Goal: Task Accomplishment & Management: Manage account settings

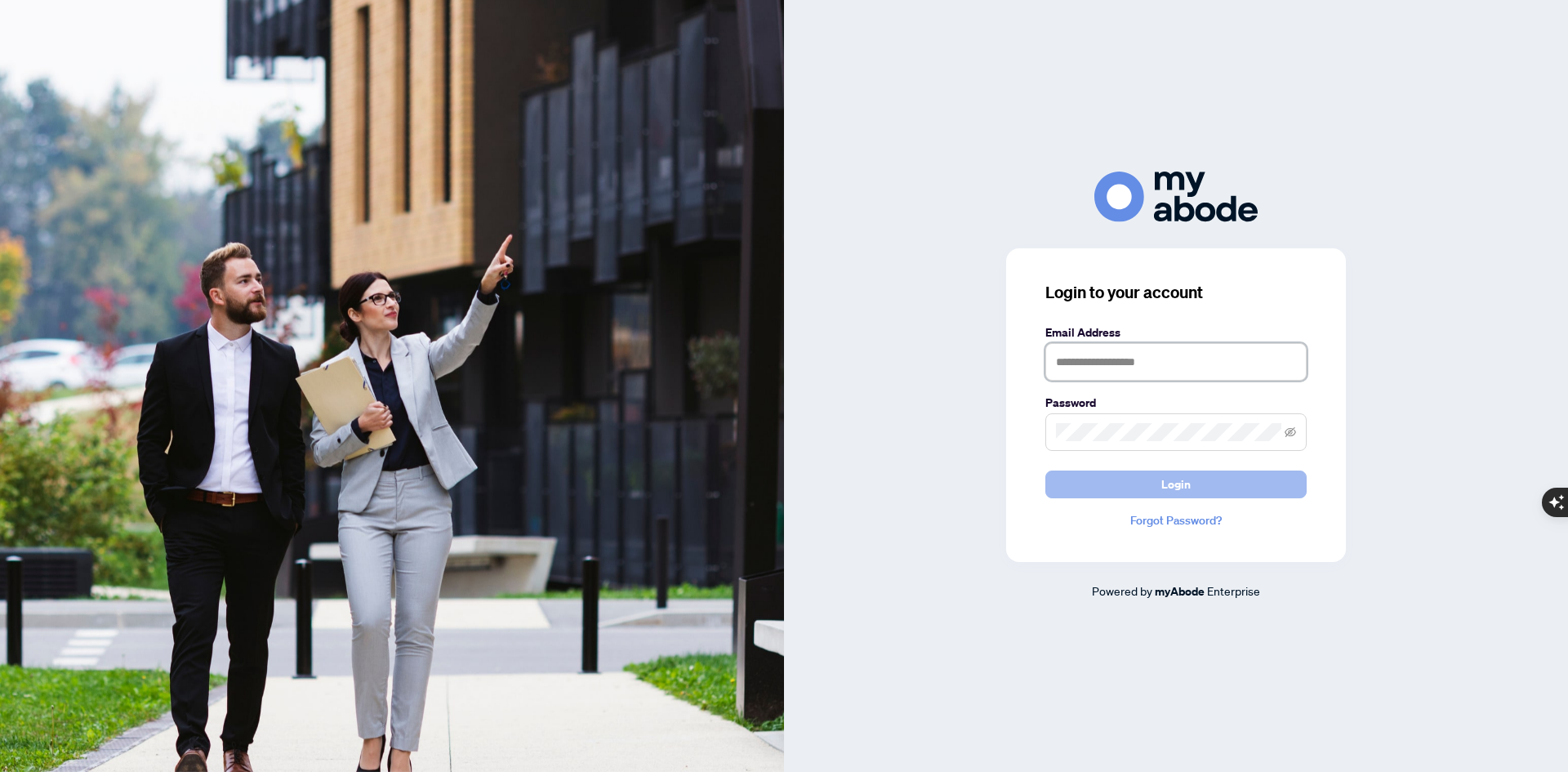
type input "**********"
click at [1182, 489] on span "Login" at bounding box center [1176, 484] width 30 height 26
click at [1045, 470] on button "Login" at bounding box center [1176, 484] width 261 height 28
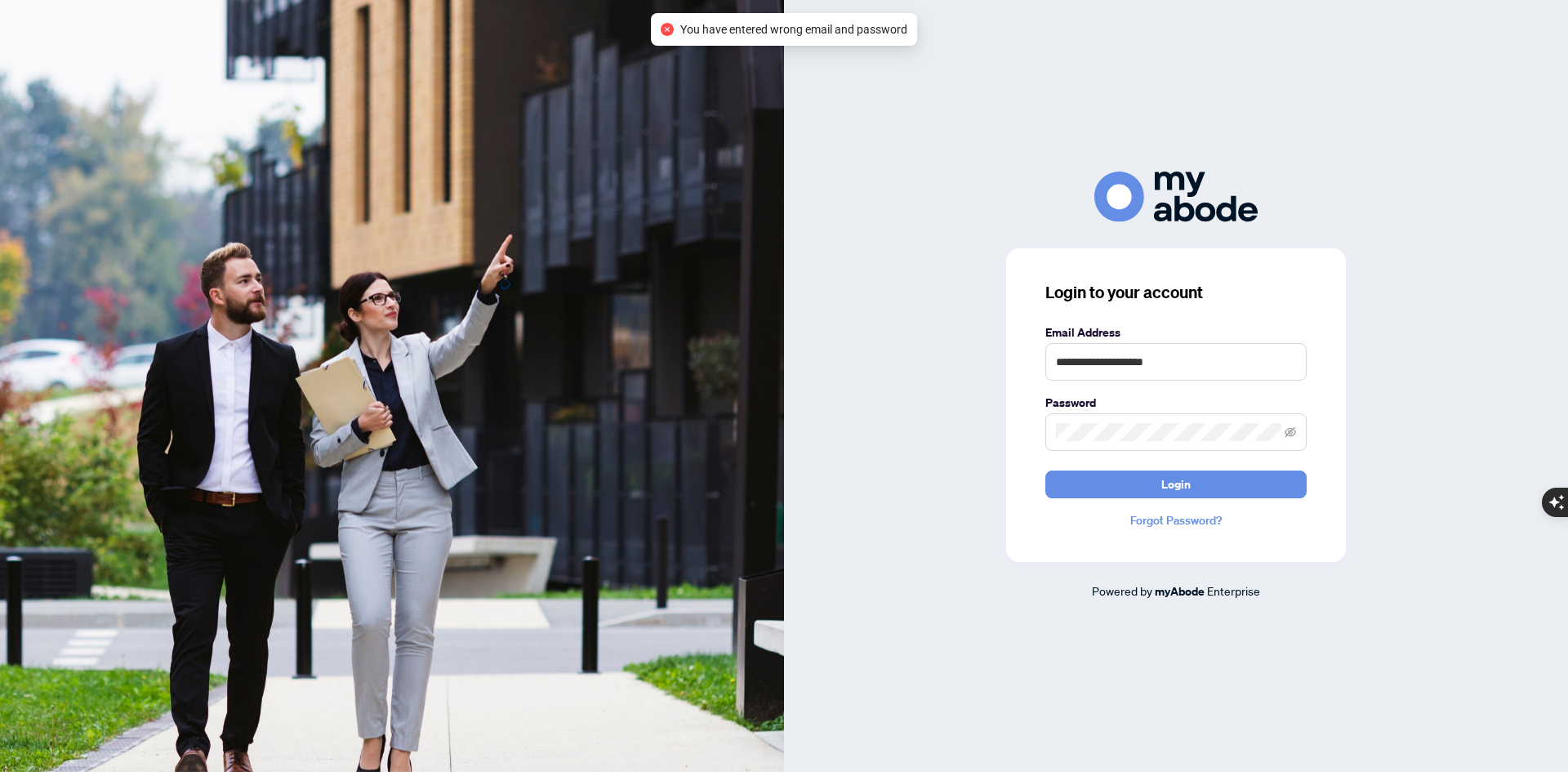
click at [948, 227] on div "**********" at bounding box center [1176, 386] width 784 height 428
type textarea "*"
click at [1036, 436] on div "**********" at bounding box center [1176, 406] width 340 height 314
click at [1045, 470] on button "Login" at bounding box center [1176, 484] width 261 height 28
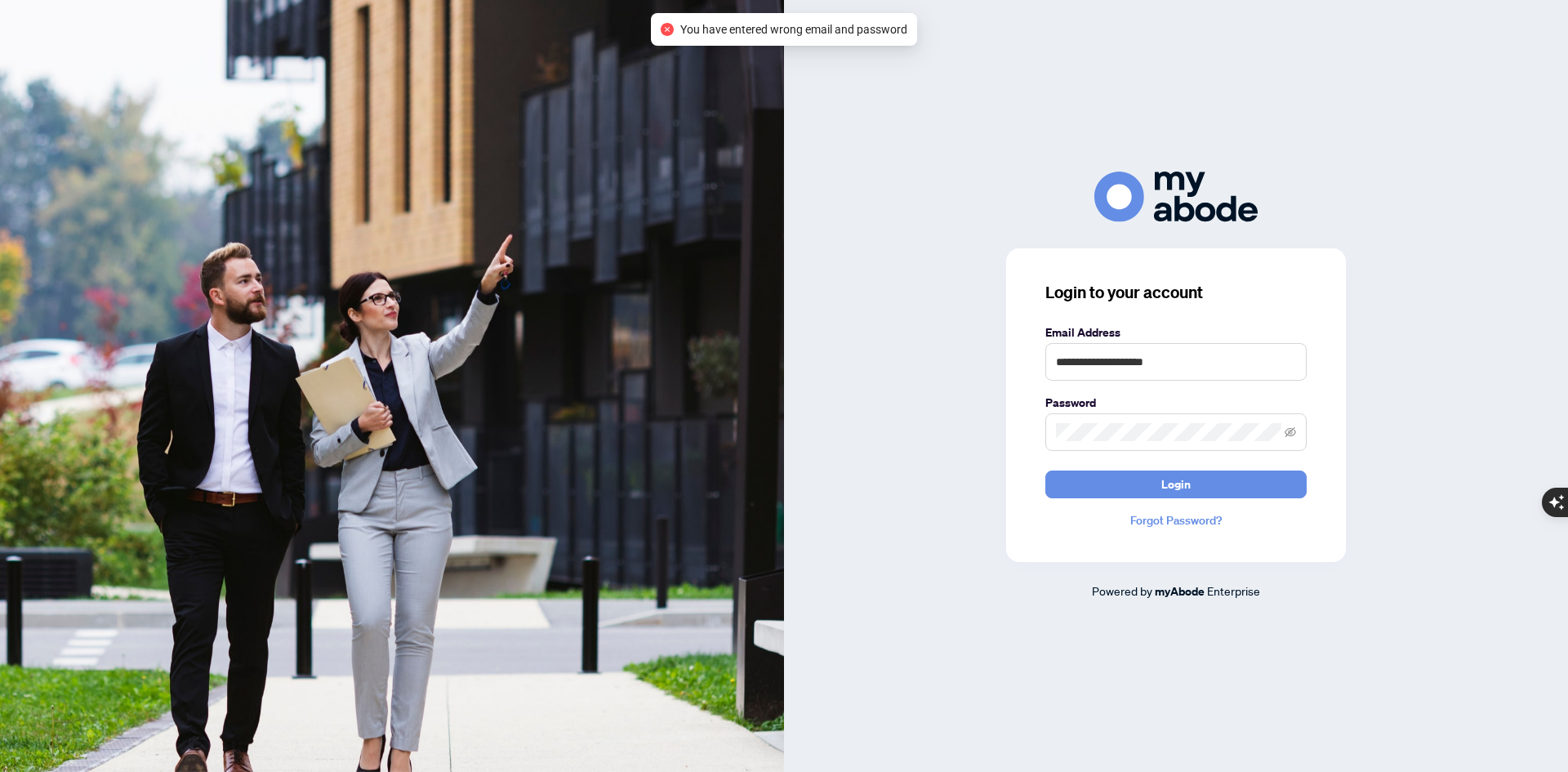
click at [1300, 207] on div at bounding box center [1176, 197] width 784 height 50
click at [1166, 523] on link "Forgot Password?" at bounding box center [1176, 521] width 261 height 18
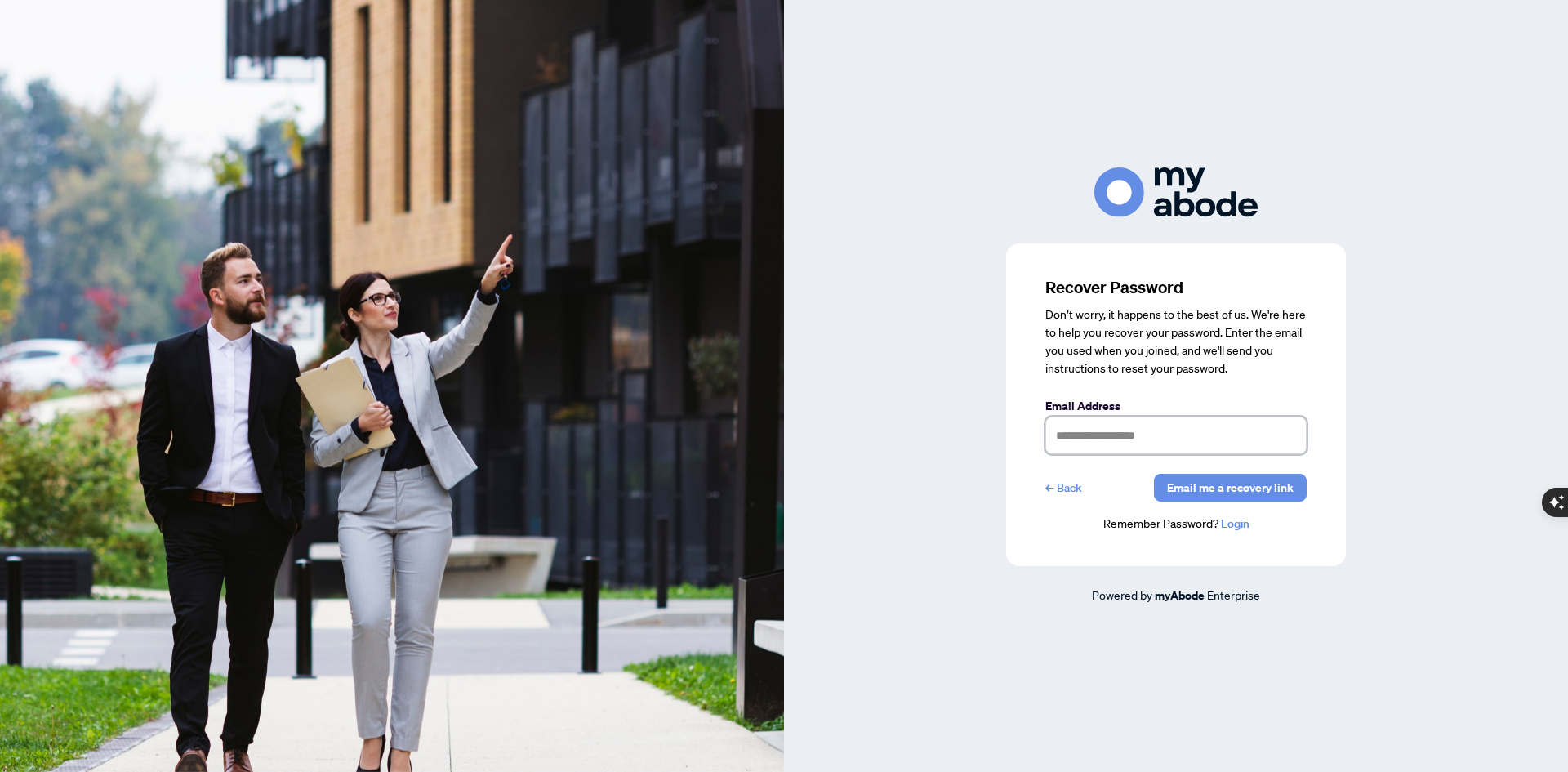
click at [1076, 450] on input "text" at bounding box center [1176, 435] width 261 height 37
type input "**********"
click at [1207, 491] on span "Email me a recovery link" at bounding box center [1230, 488] width 126 height 26
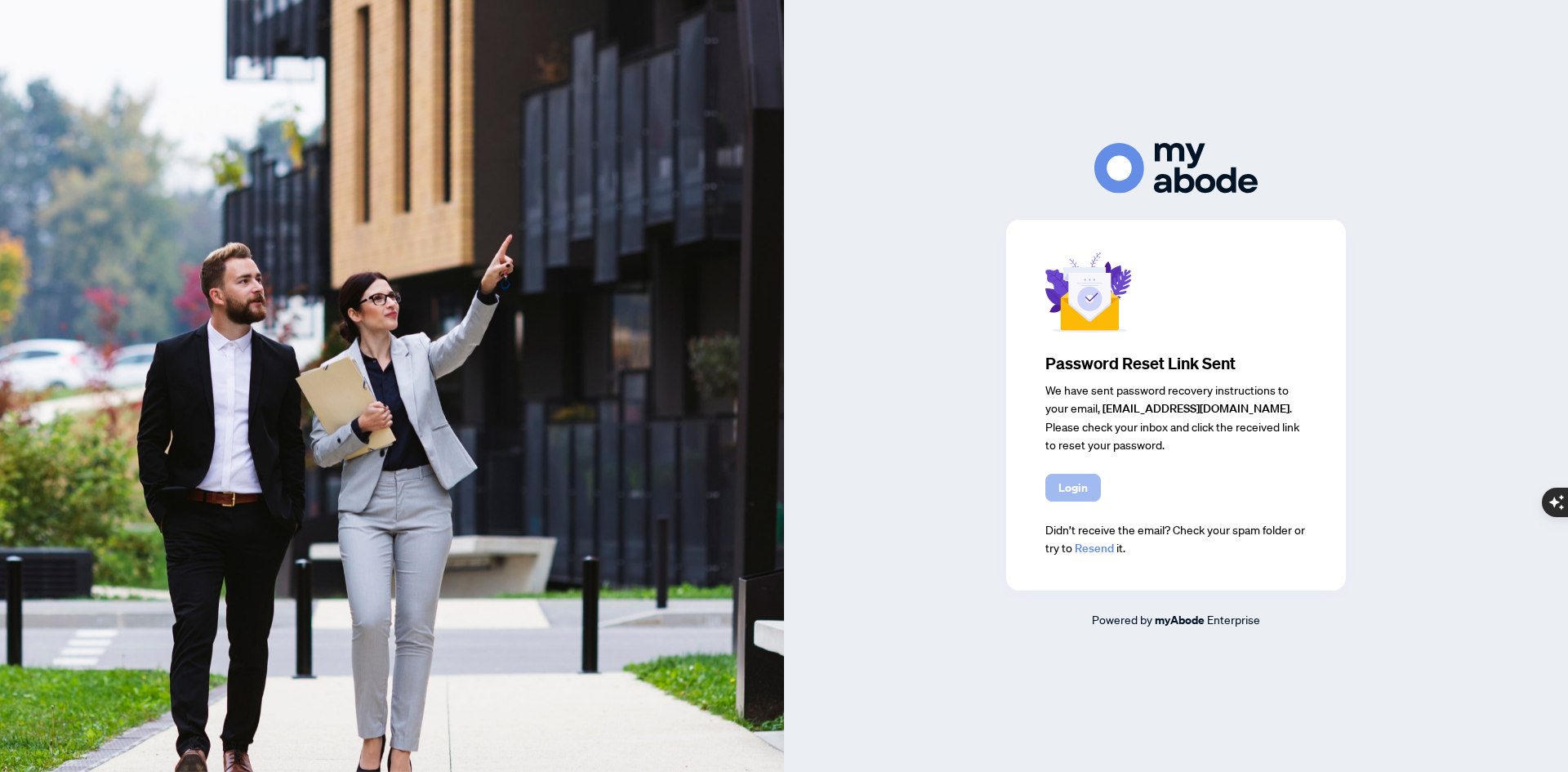
click at [1100, 495] on button "Login" at bounding box center [1072, 488] width 55 height 28
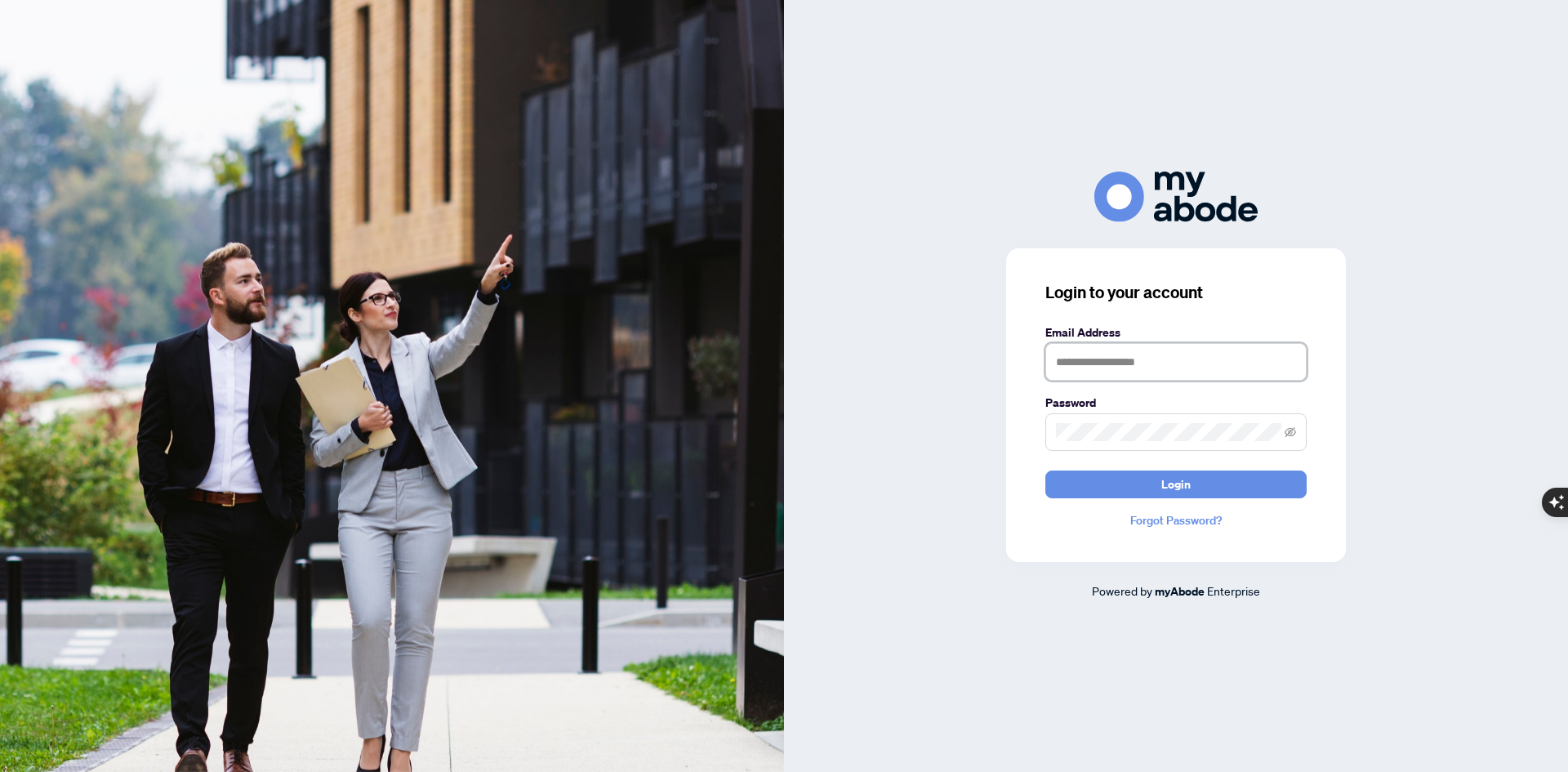
type input "**********"
click at [1016, 441] on div "**********" at bounding box center [1176, 406] width 340 height 314
click at [1045, 470] on button "Login" at bounding box center [1176, 484] width 261 height 28
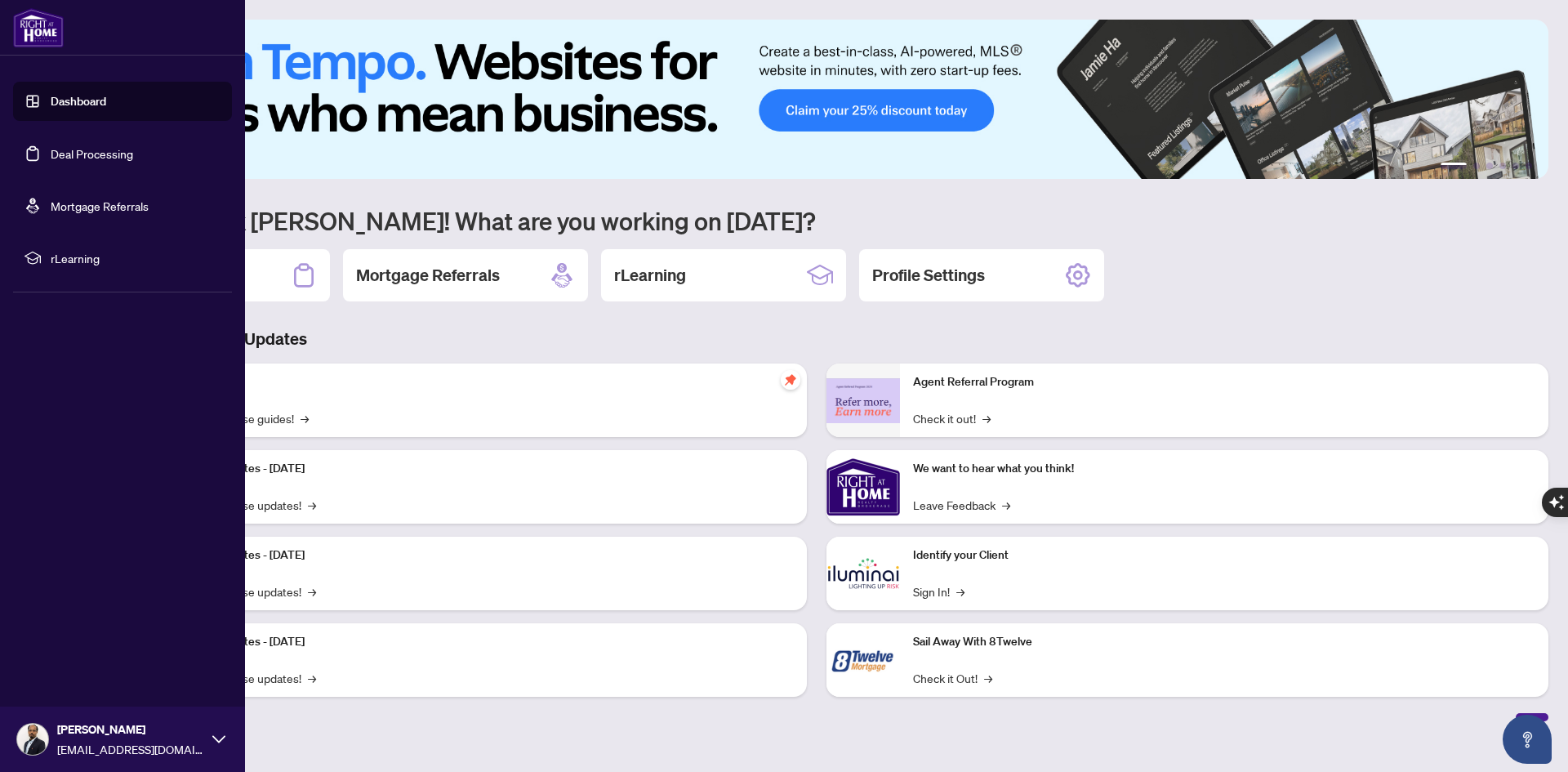
click at [94, 146] on link "Deal Processing" at bounding box center [92, 154] width 83 height 15
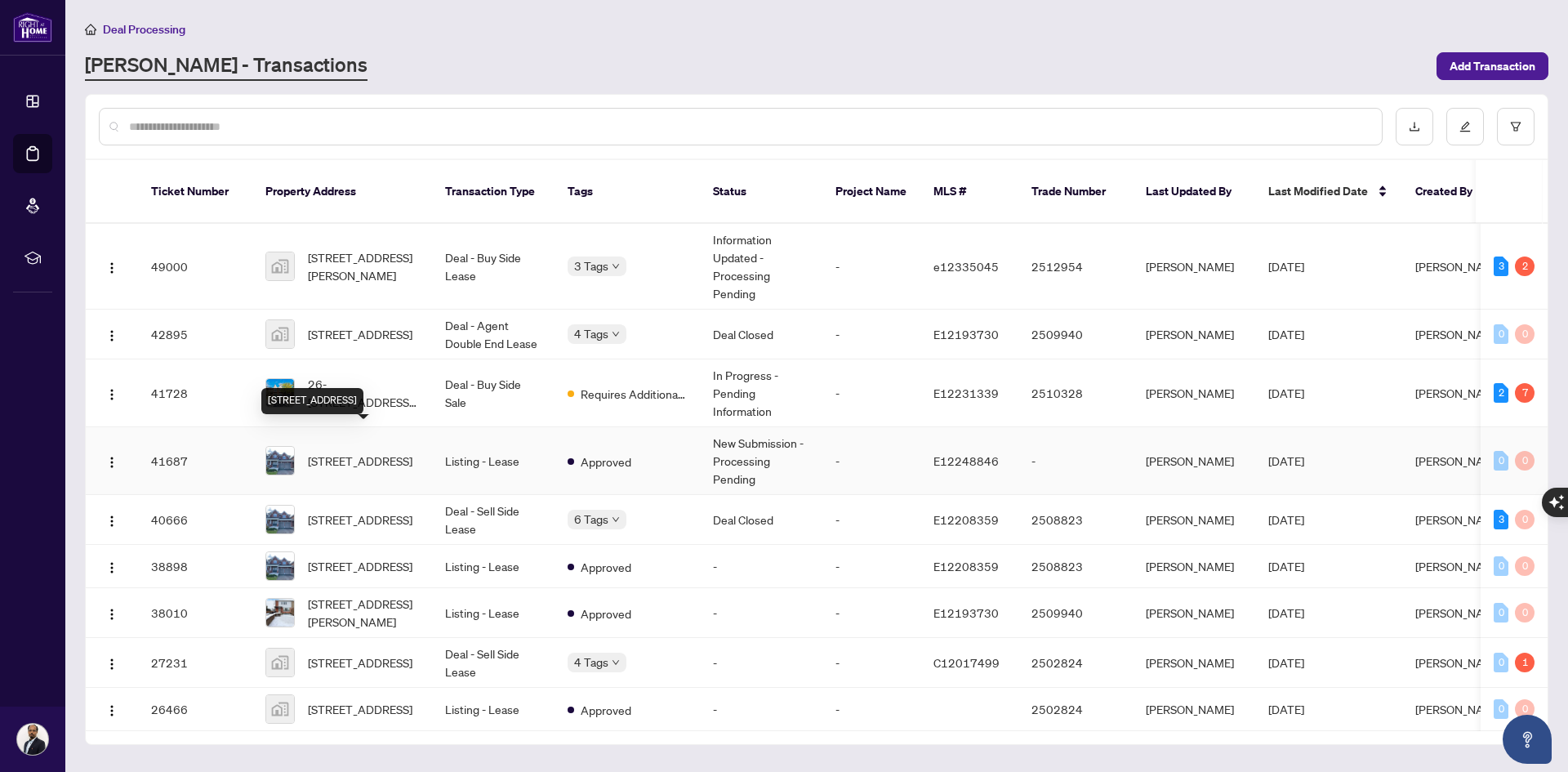
click at [344, 452] on span "2032 Hunking Dr, Oshawa, Ontario L1H 8L7, Canada" at bounding box center [360, 461] width 105 height 18
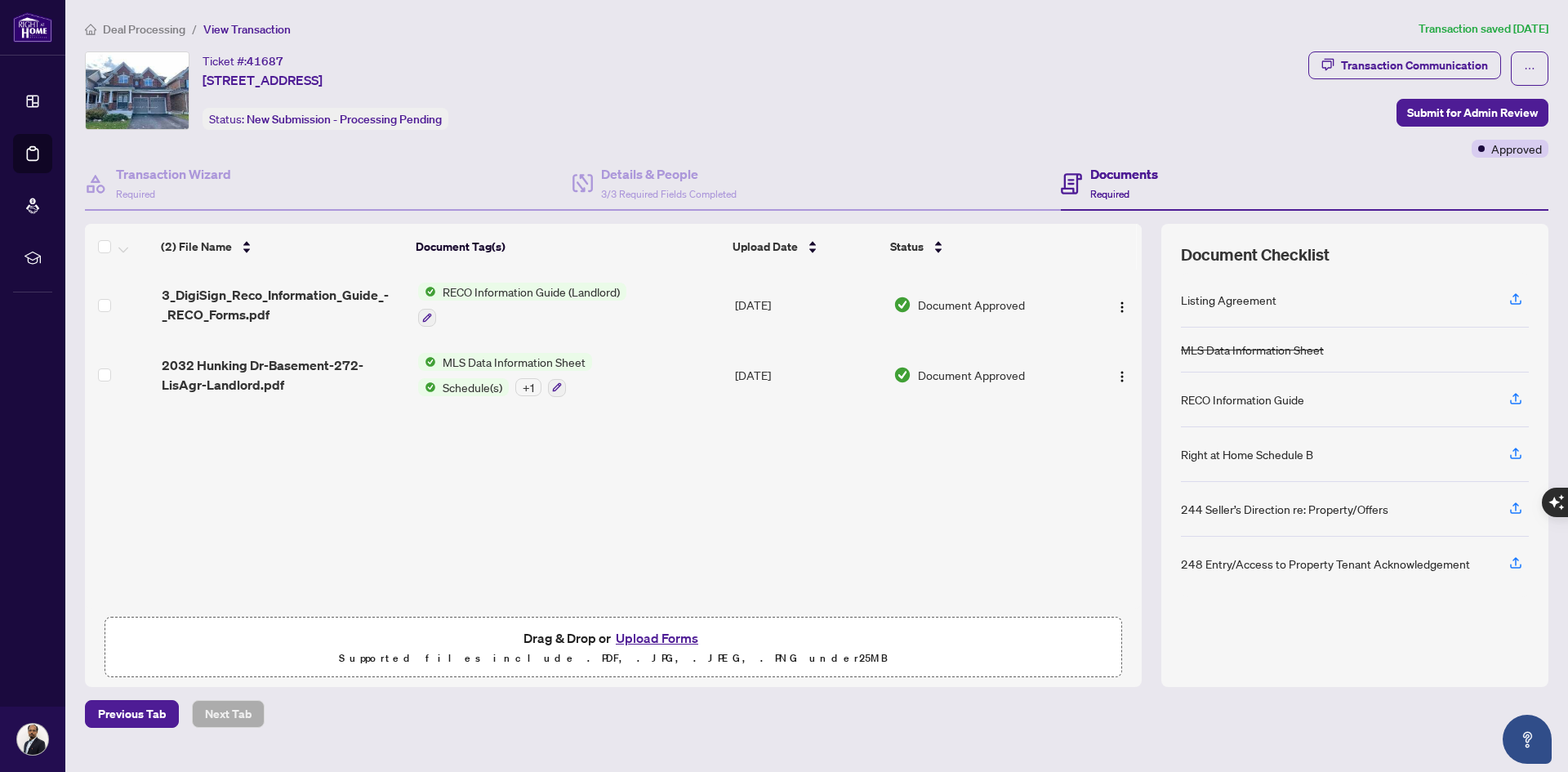
click at [661, 631] on button "Upload Forms" at bounding box center [657, 638] width 93 height 21
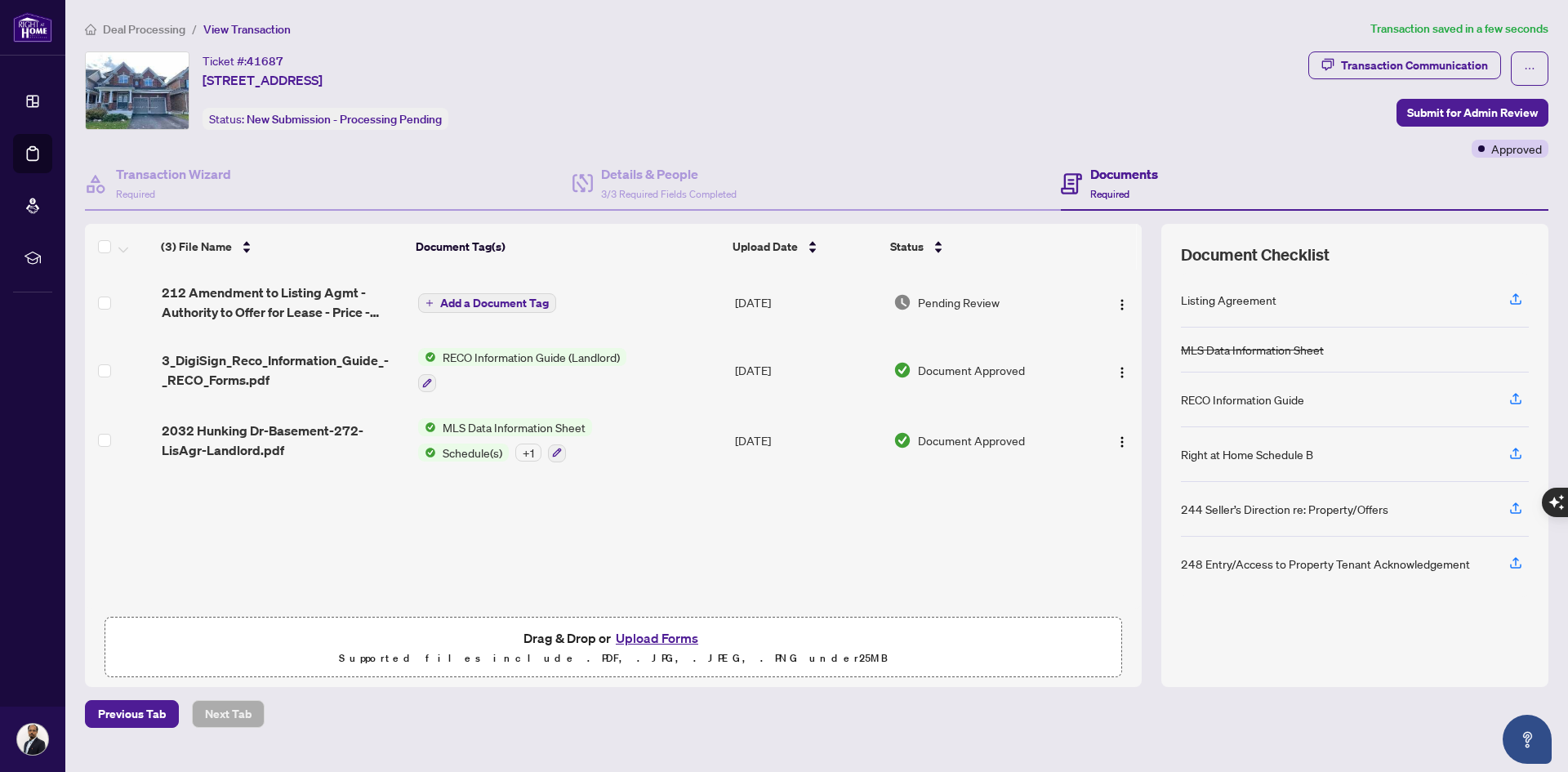
click at [460, 307] on span "Add a Document Tag" at bounding box center [494, 303] width 108 height 12
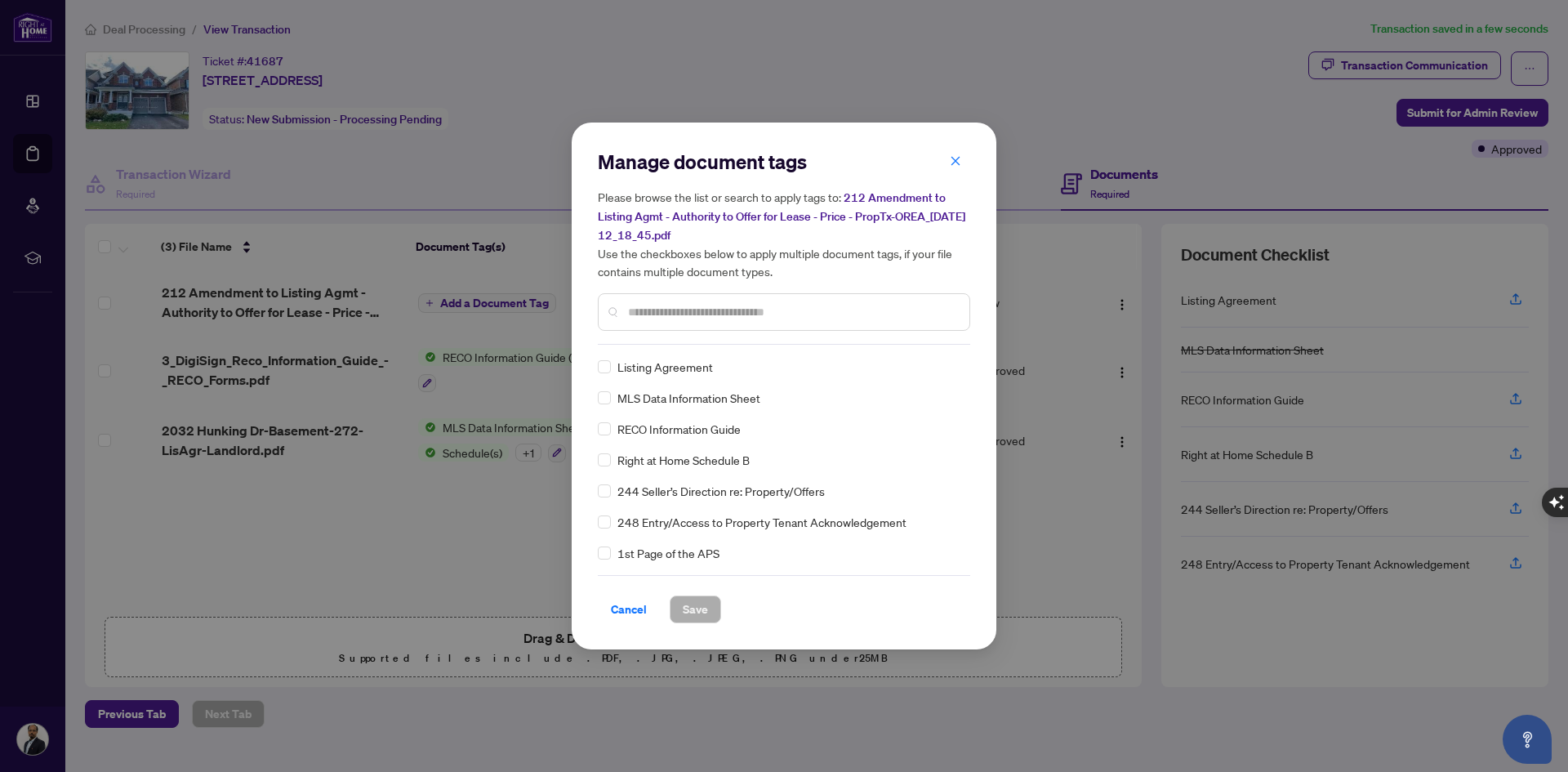
click at [686, 310] on input "text" at bounding box center [791, 312] width 328 height 18
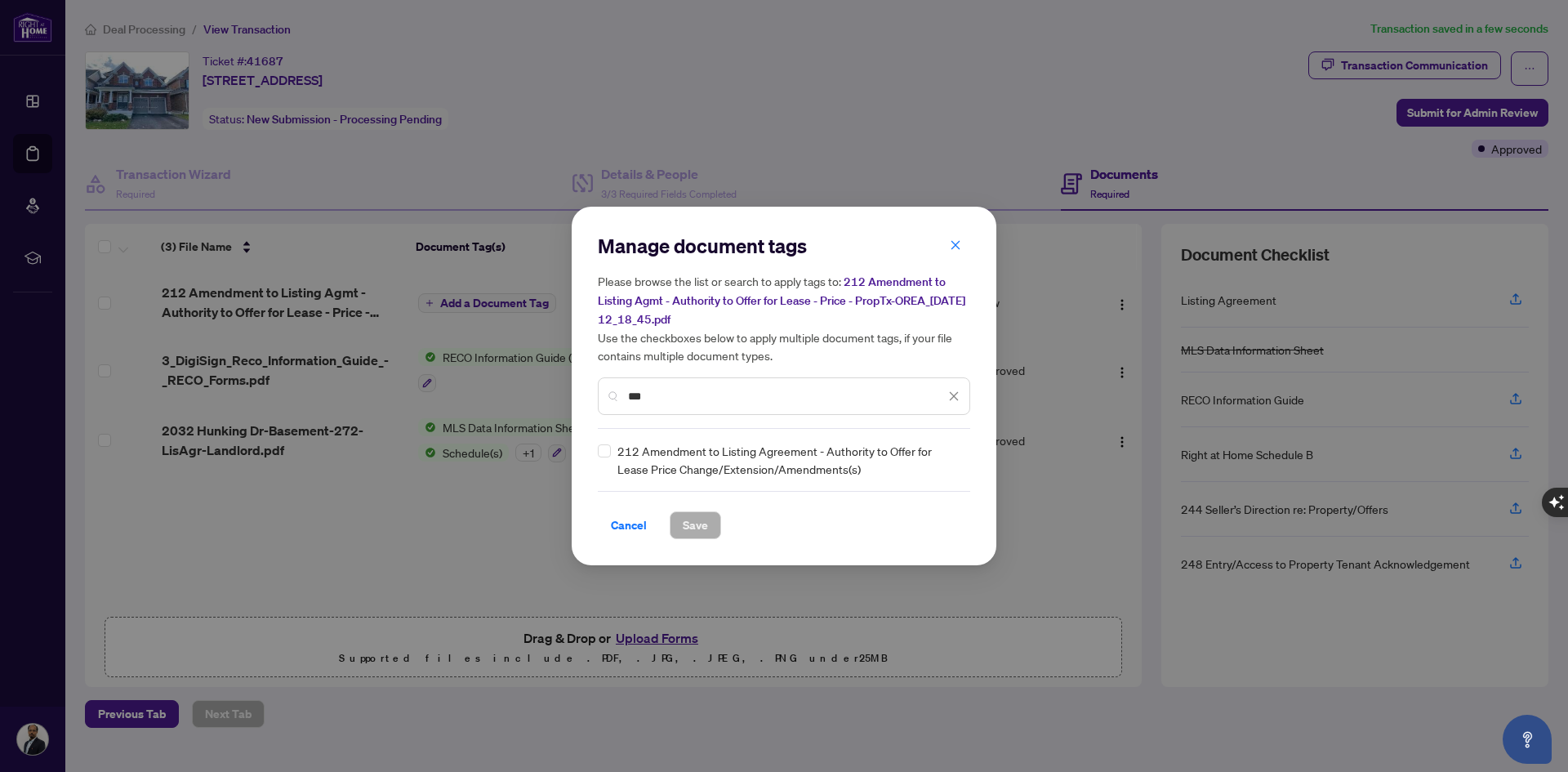
type input "***"
click at [696, 538] on button "Save" at bounding box center [696, 526] width 51 height 28
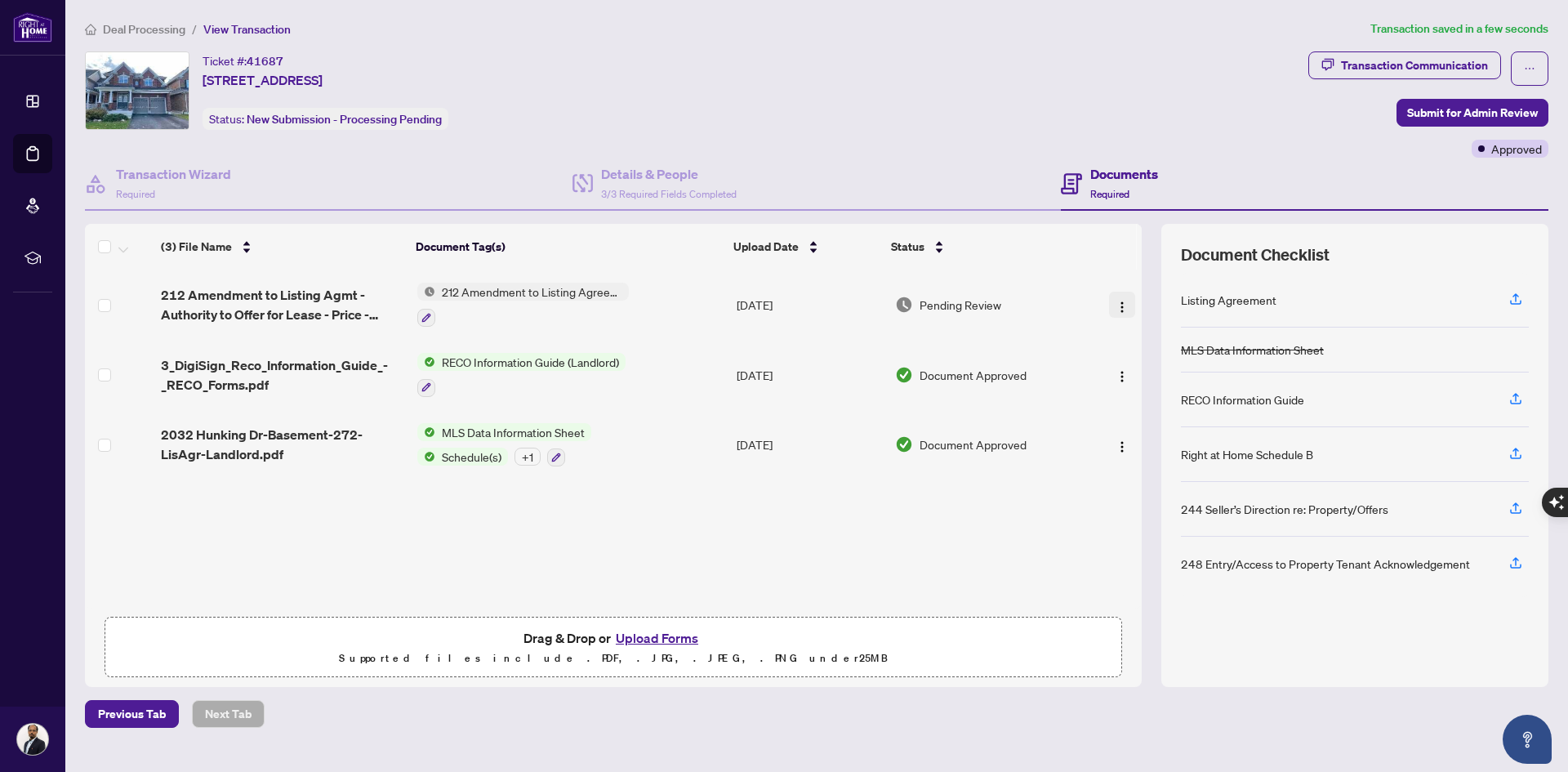
click at [1117, 298] on span "button" at bounding box center [1122, 305] width 13 height 18
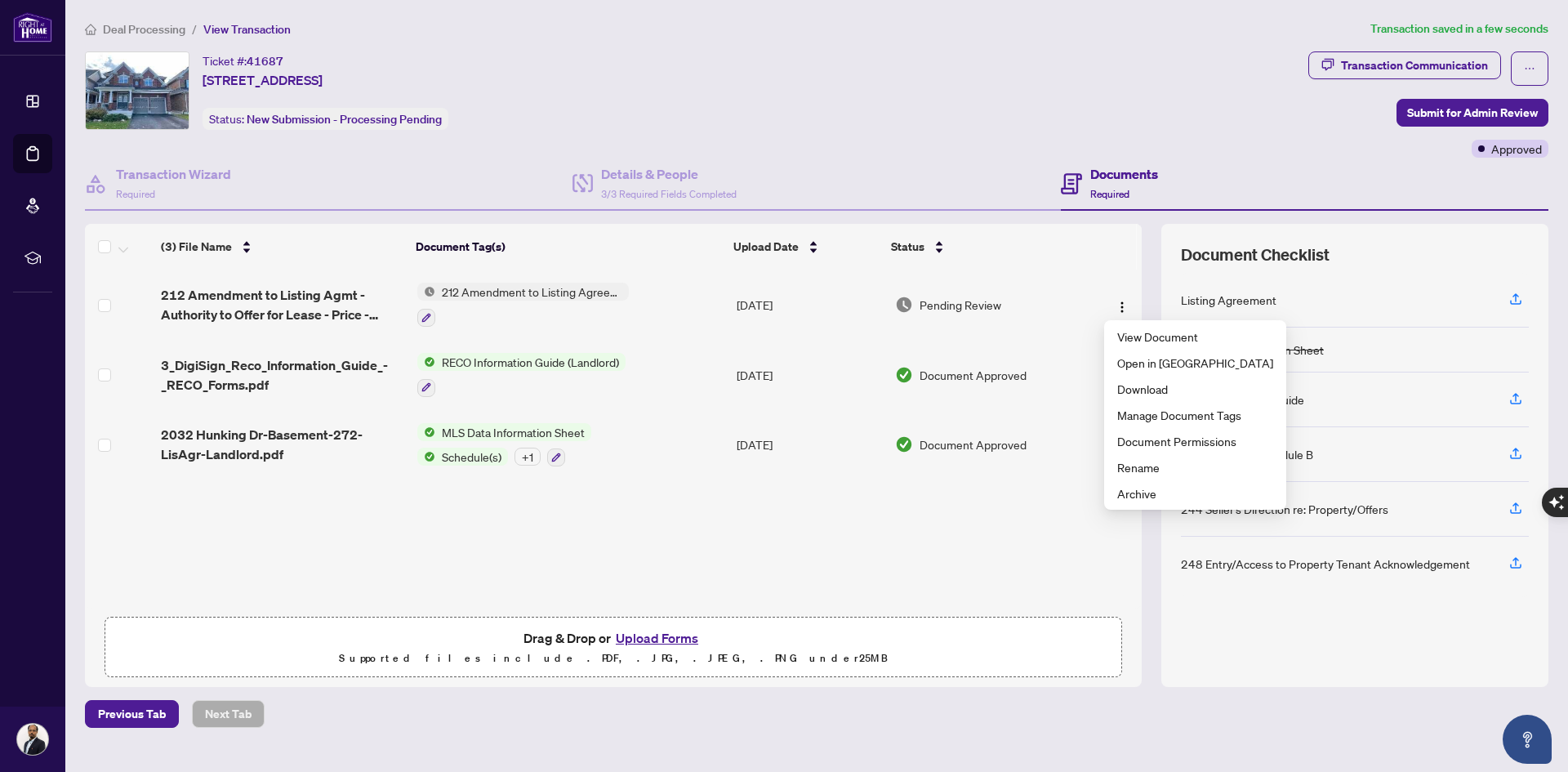
click at [986, 550] on div "212 Amendment to Listing Agmt - Authority to Offer for Lease - Price - PropTx-O…" at bounding box center [613, 439] width 1057 height 339
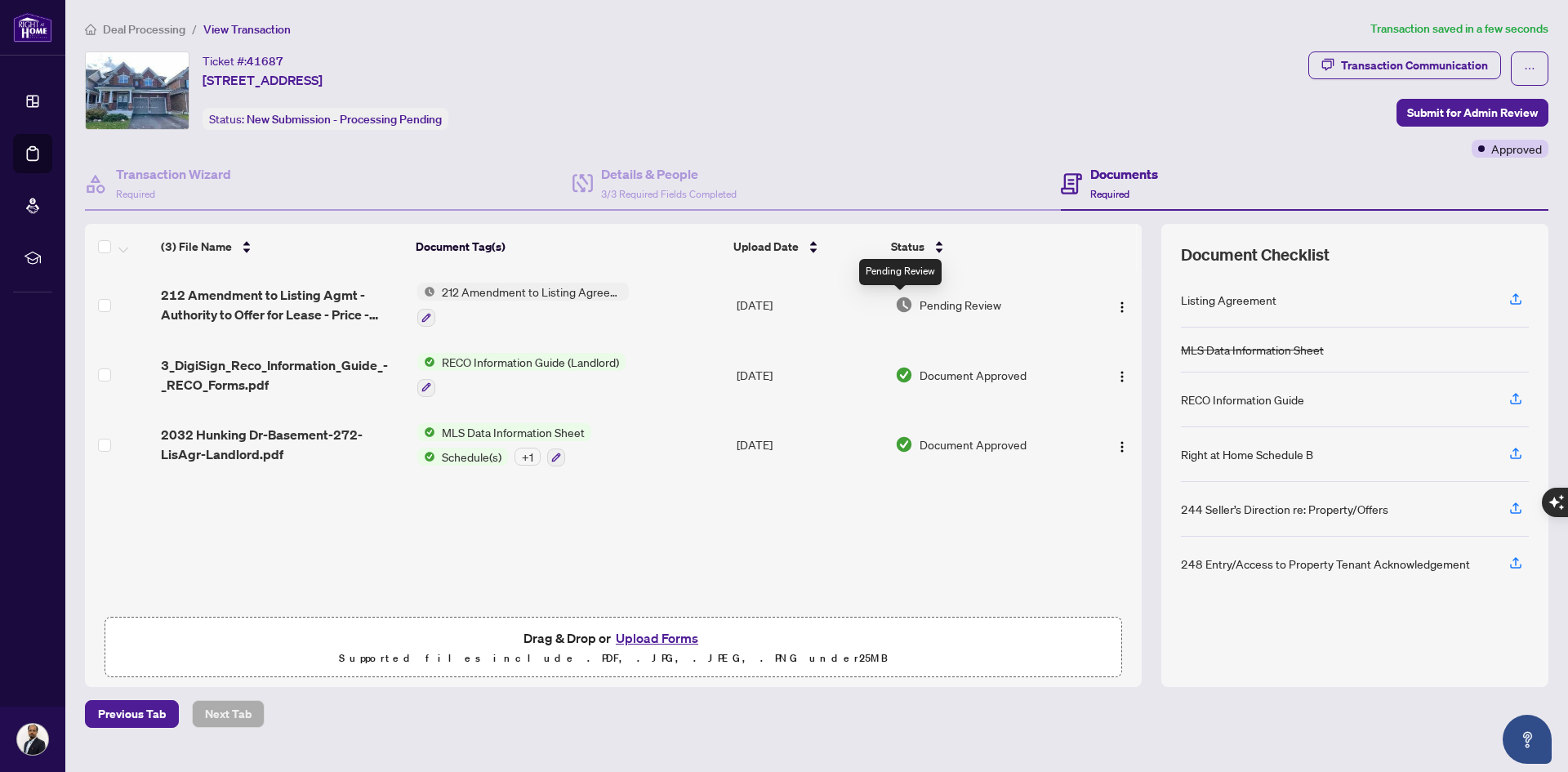
click at [898, 307] on img at bounding box center [905, 305] width 18 height 18
click at [1411, 119] on span "Submit for Admin Review" at bounding box center [1472, 113] width 131 height 26
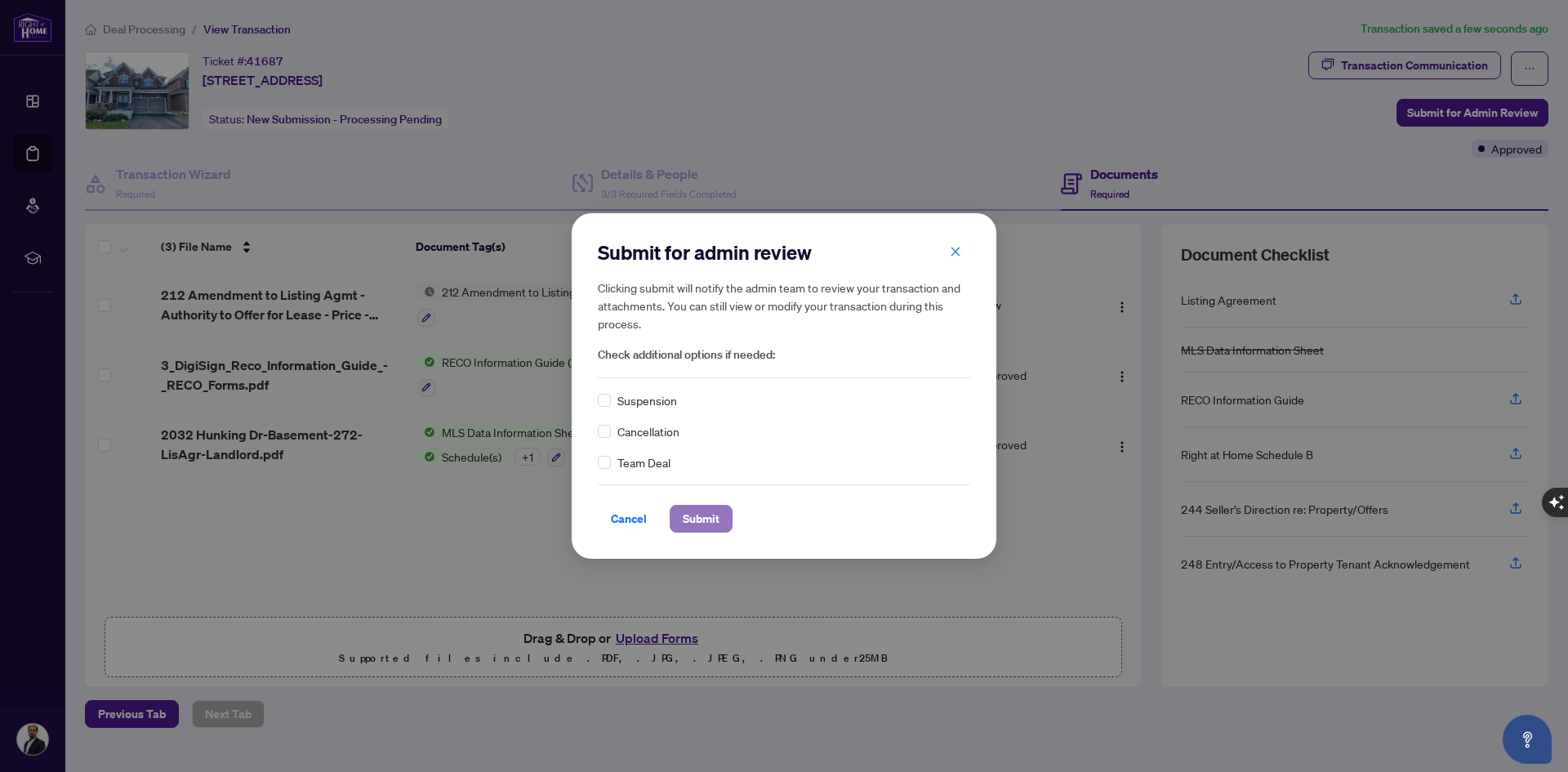
click at [697, 522] on span "Submit" at bounding box center [701, 519] width 36 height 26
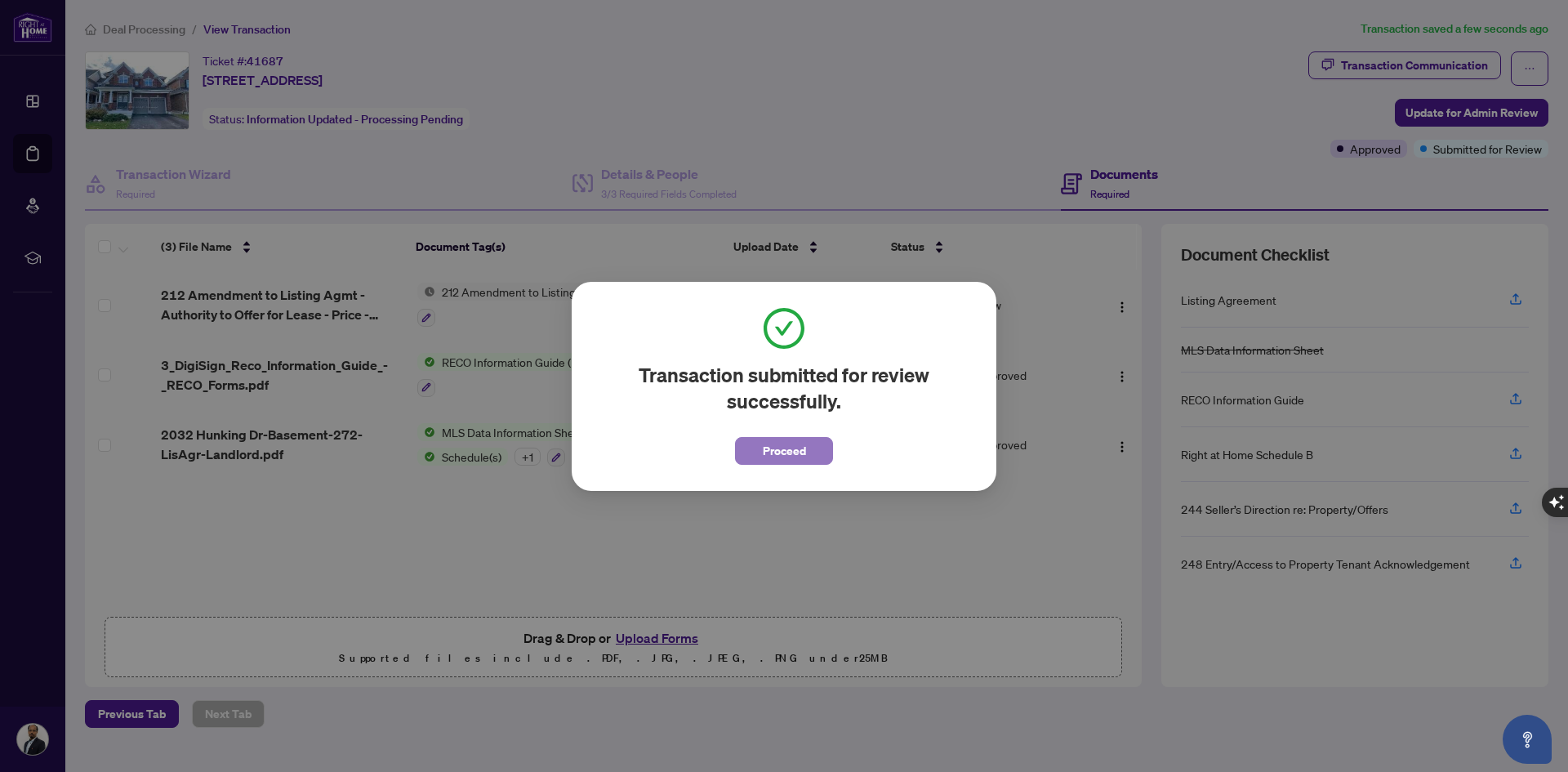
click at [791, 458] on span "Proceed" at bounding box center [784, 451] width 43 height 26
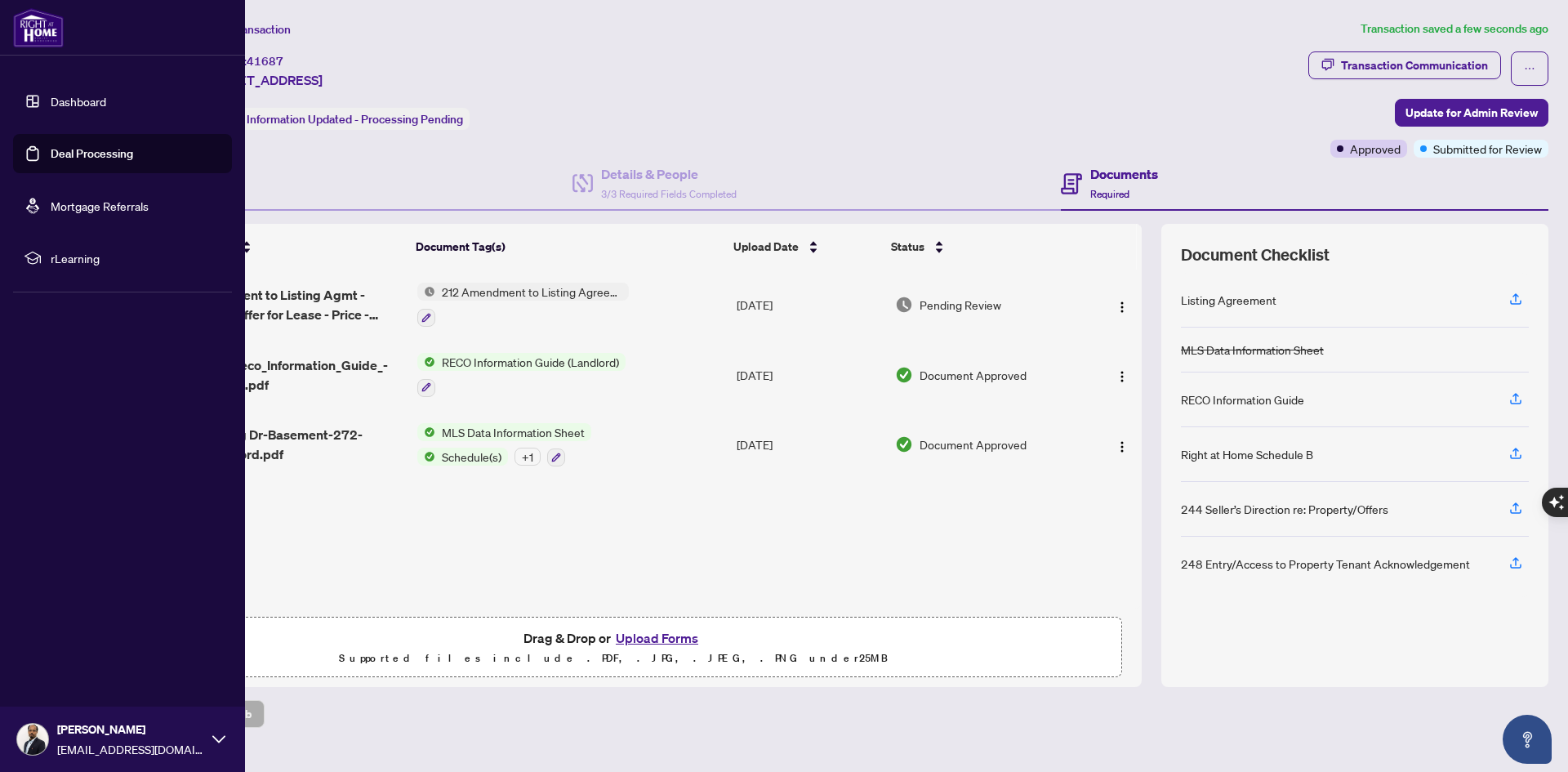
click at [69, 103] on link "Dashboard" at bounding box center [78, 102] width 55 height 15
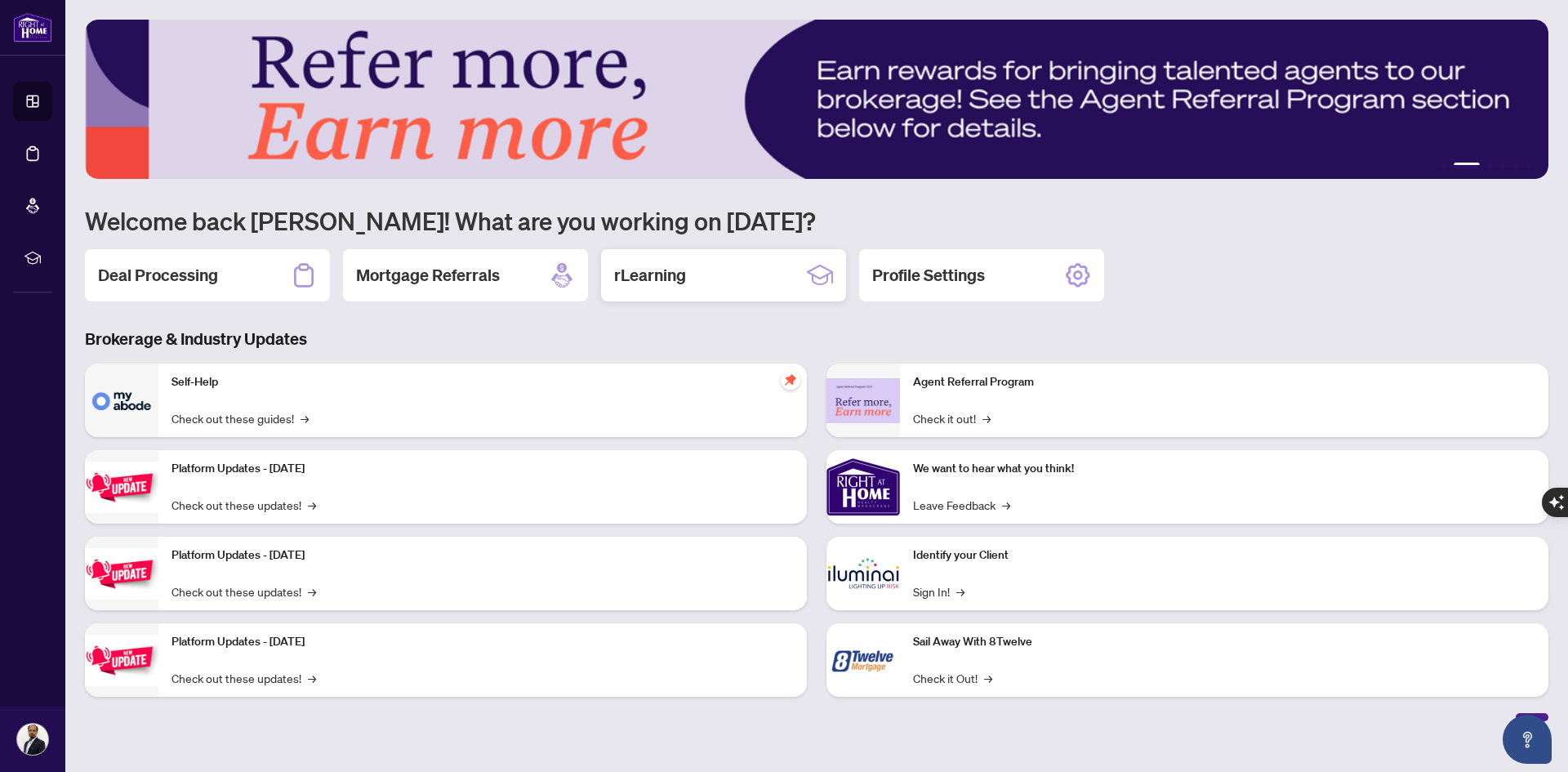
click at [652, 280] on h2 "rLearning" at bounding box center [649, 275] width 72 height 23
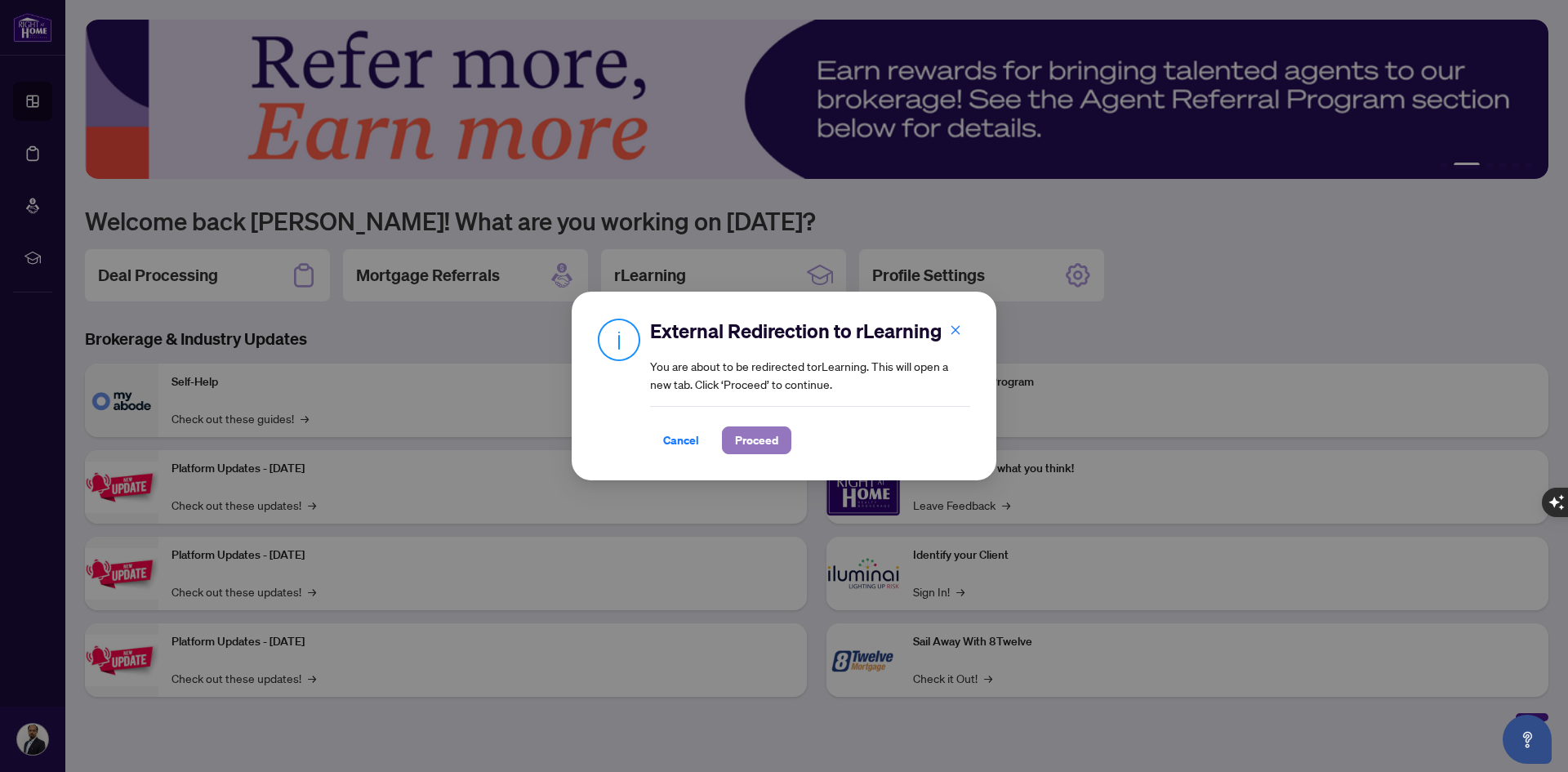
click at [760, 437] on span "Proceed" at bounding box center [757, 441] width 43 height 26
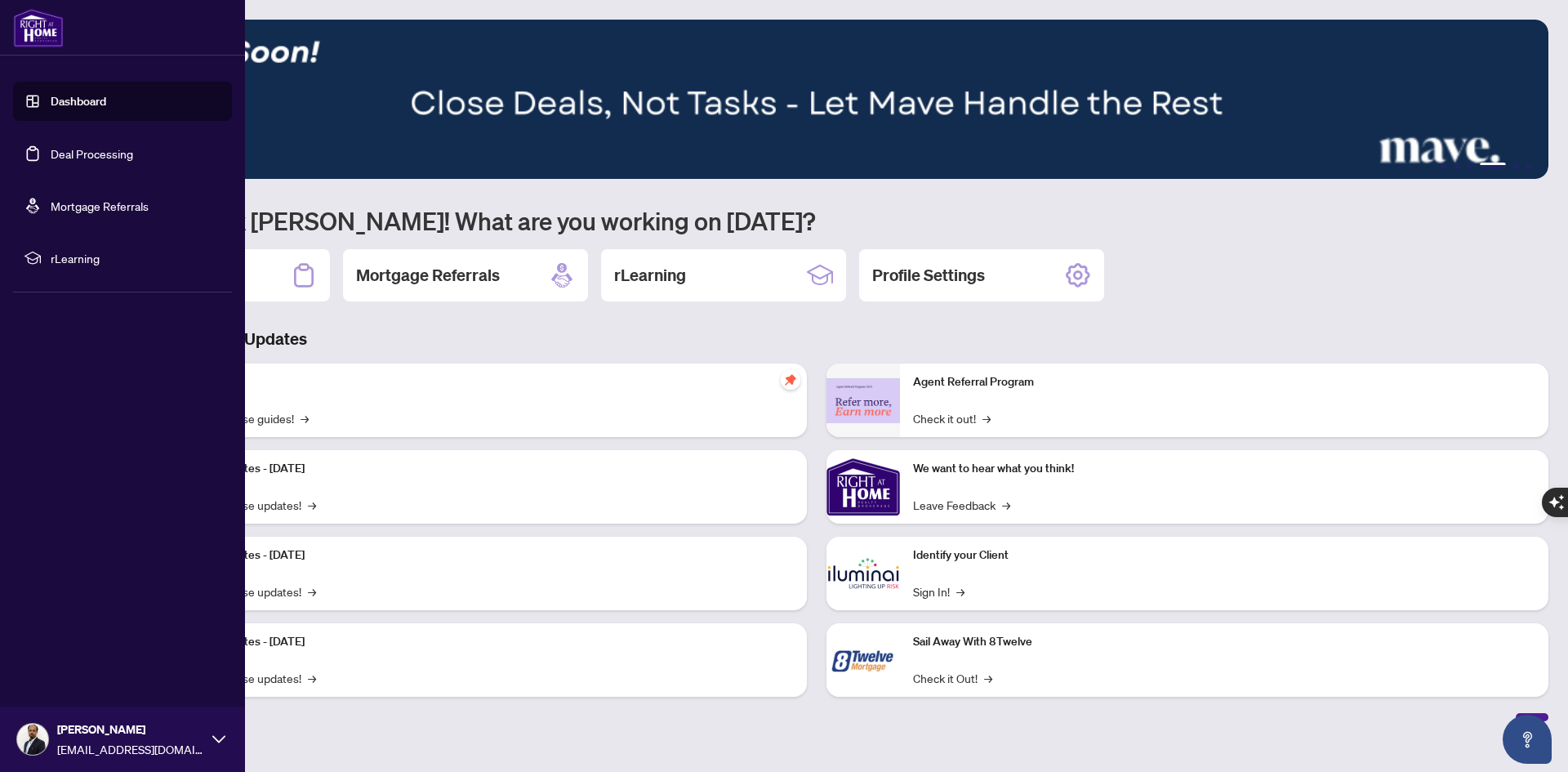
click at [79, 160] on link "Deal Processing" at bounding box center [92, 154] width 83 height 15
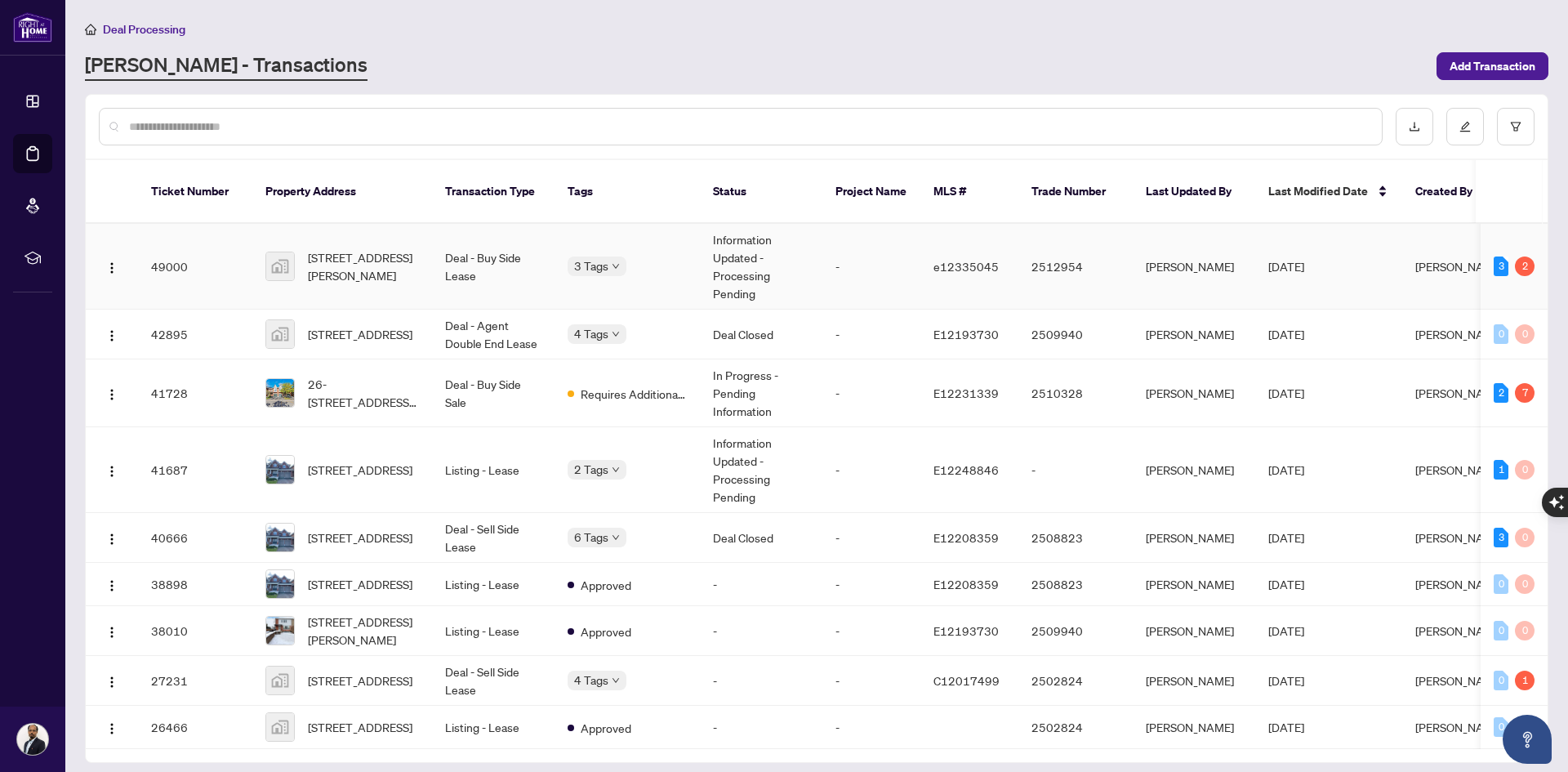
click at [781, 245] on td "Information Updated - Processing Pending" at bounding box center [761, 267] width 122 height 86
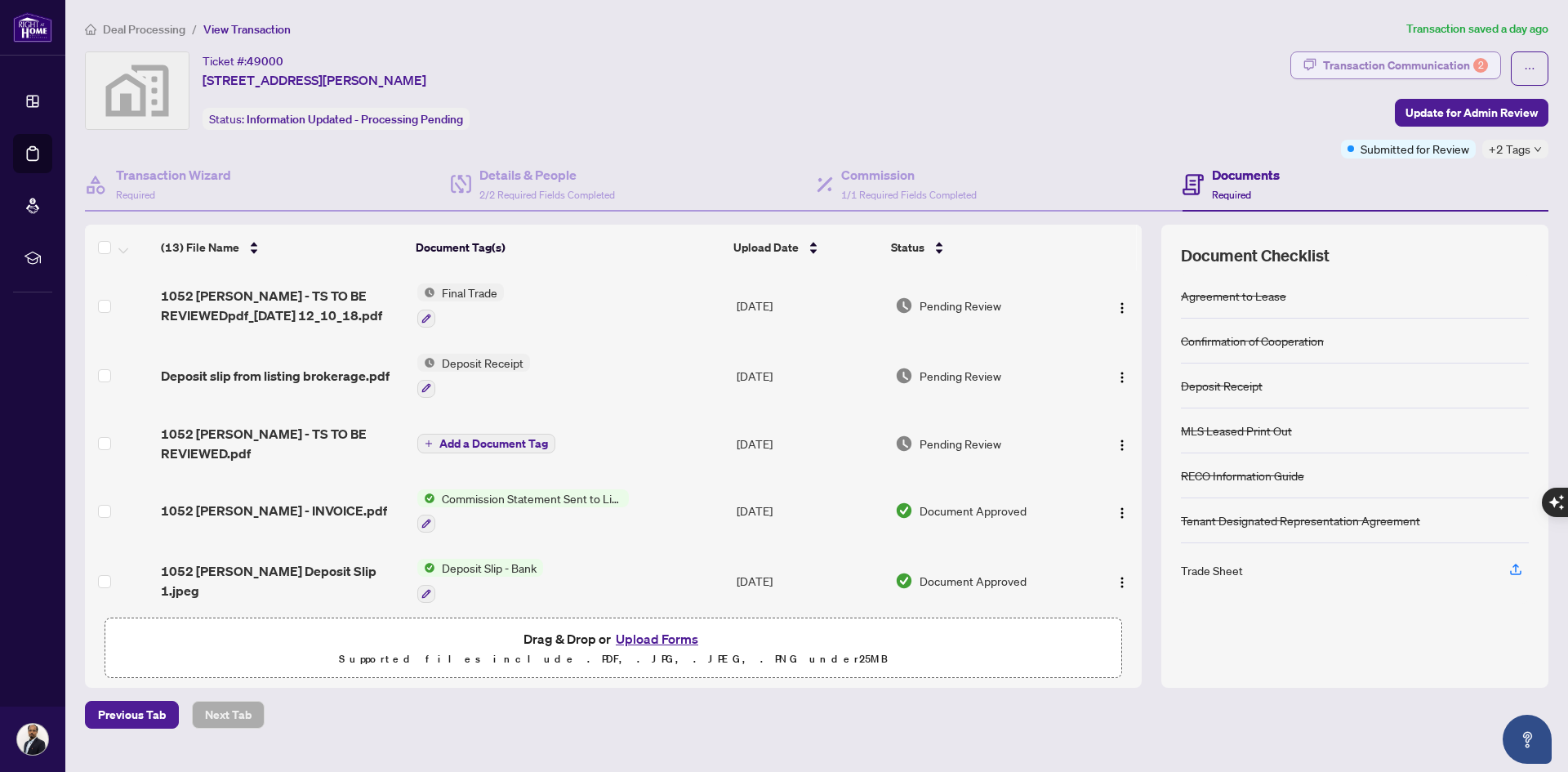
click at [1420, 64] on div "Transaction Communication 2" at bounding box center [1406, 65] width 165 height 26
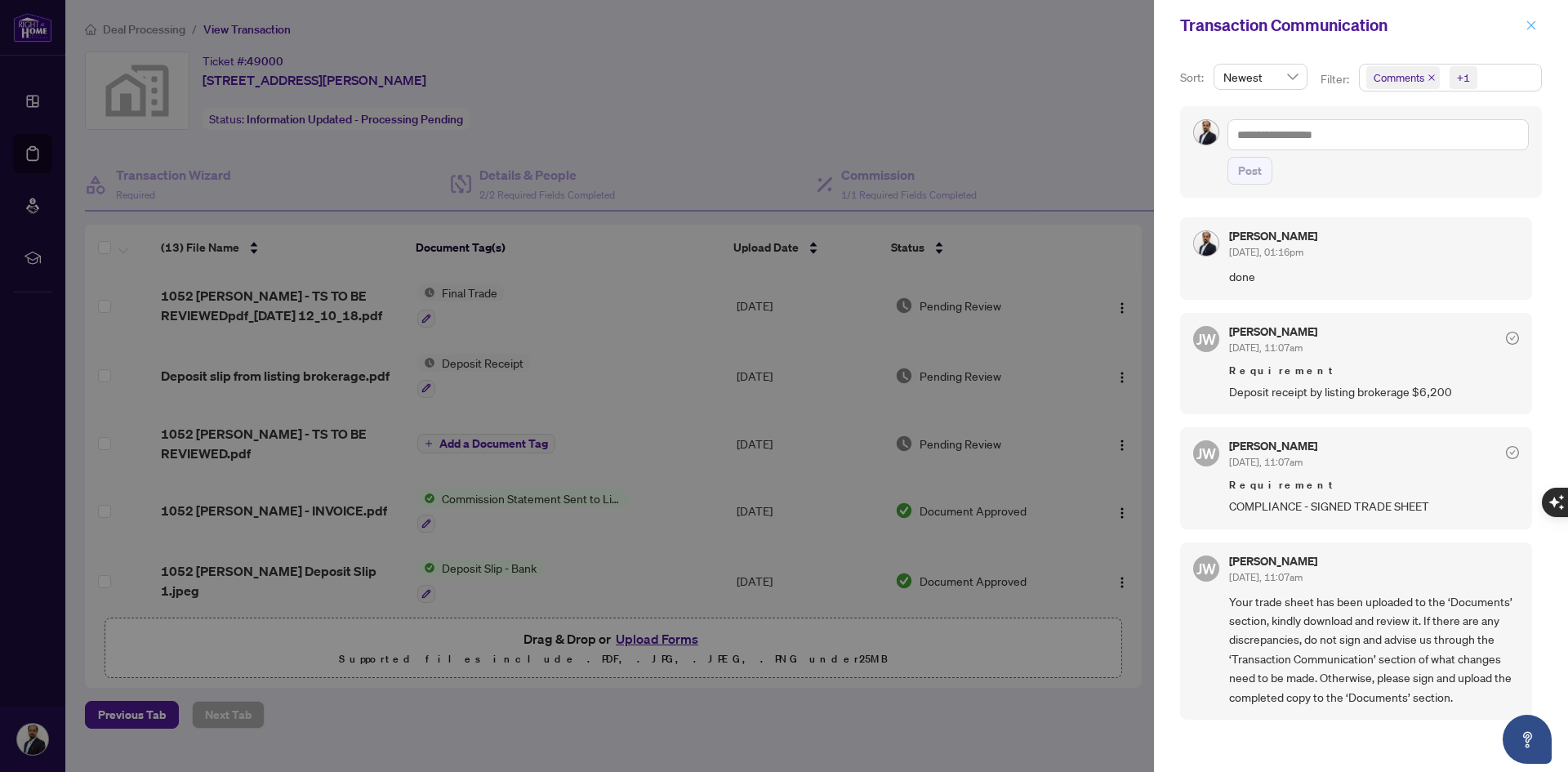
click at [1534, 23] on icon "close" at bounding box center [1532, 25] width 9 height 9
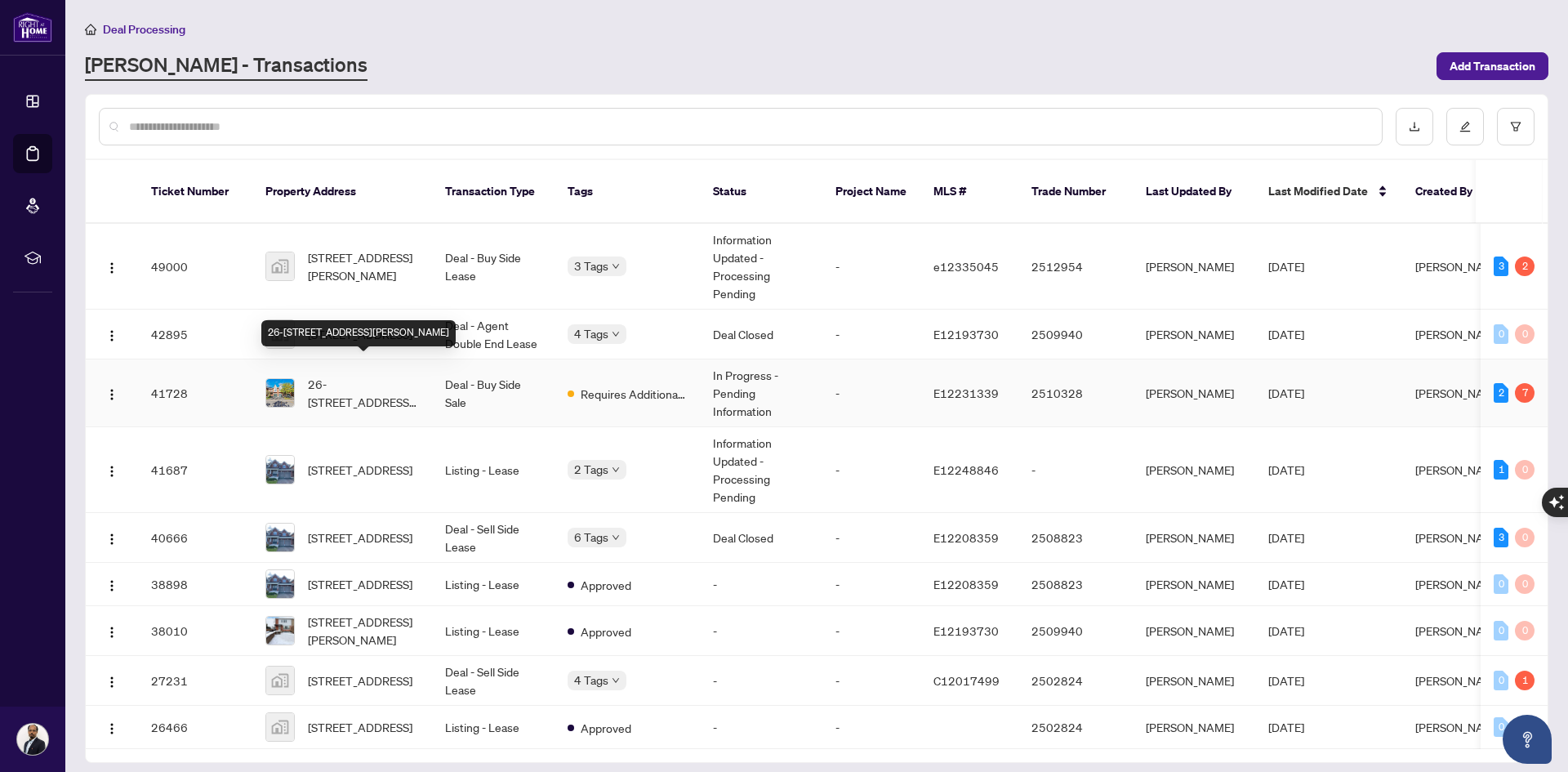
click at [414, 375] on span "26-1867 Kingston Rd, Pickering, Ontario L1V 6Z4, Canada" at bounding box center [363, 393] width 111 height 36
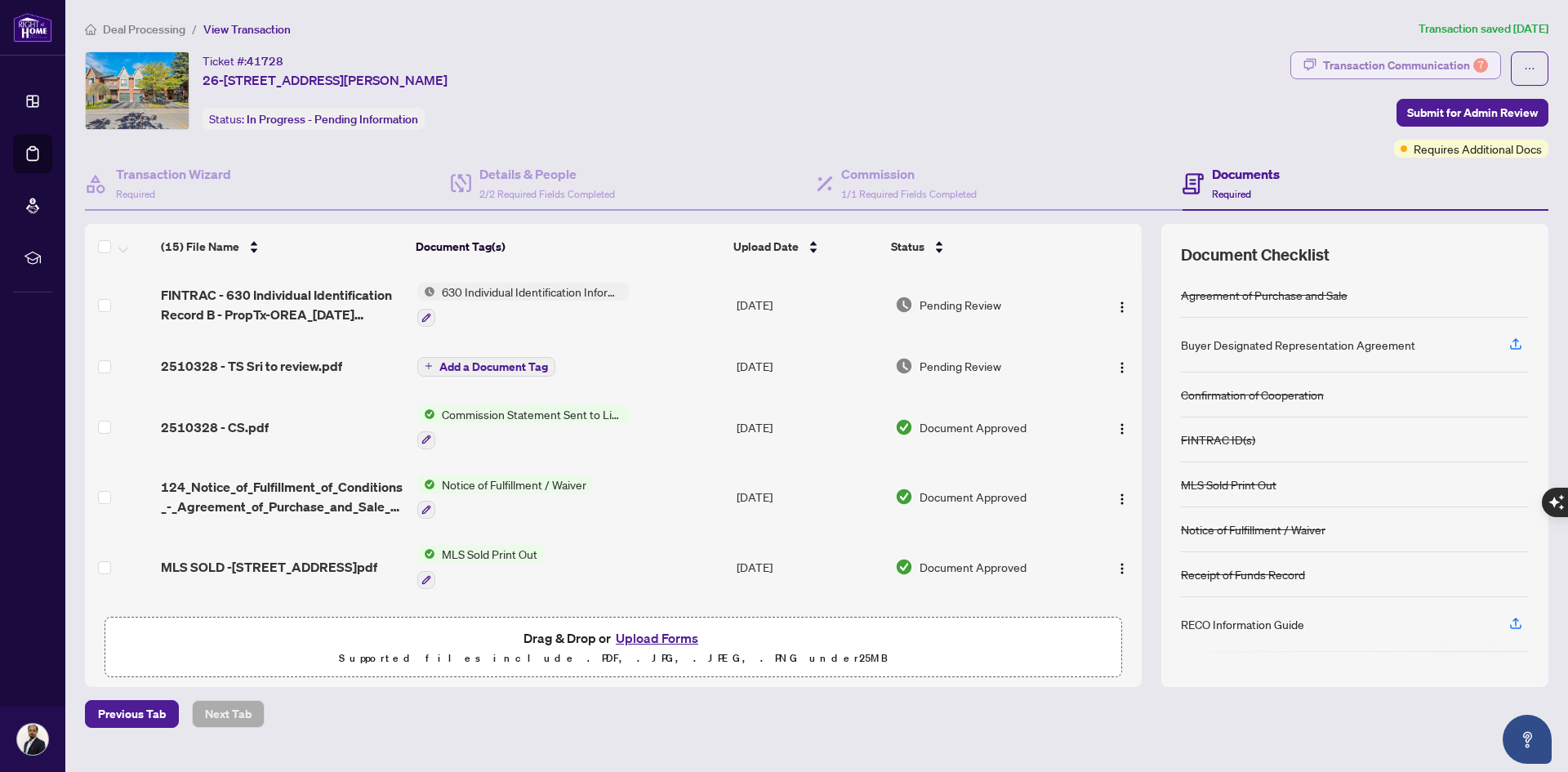
click at [1390, 62] on div "Transaction Communication 7" at bounding box center [1406, 65] width 165 height 26
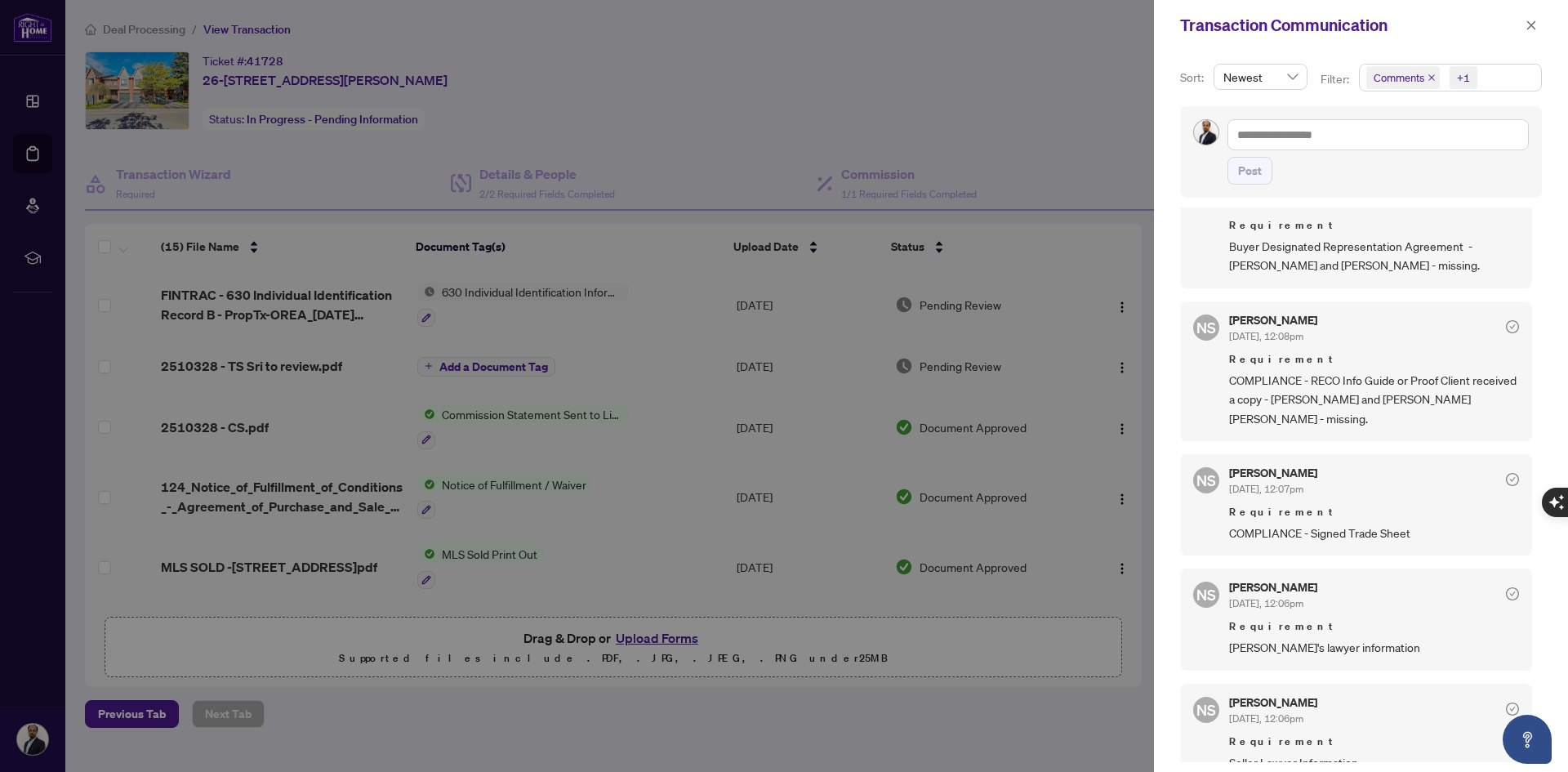
scroll to position [408, 0]
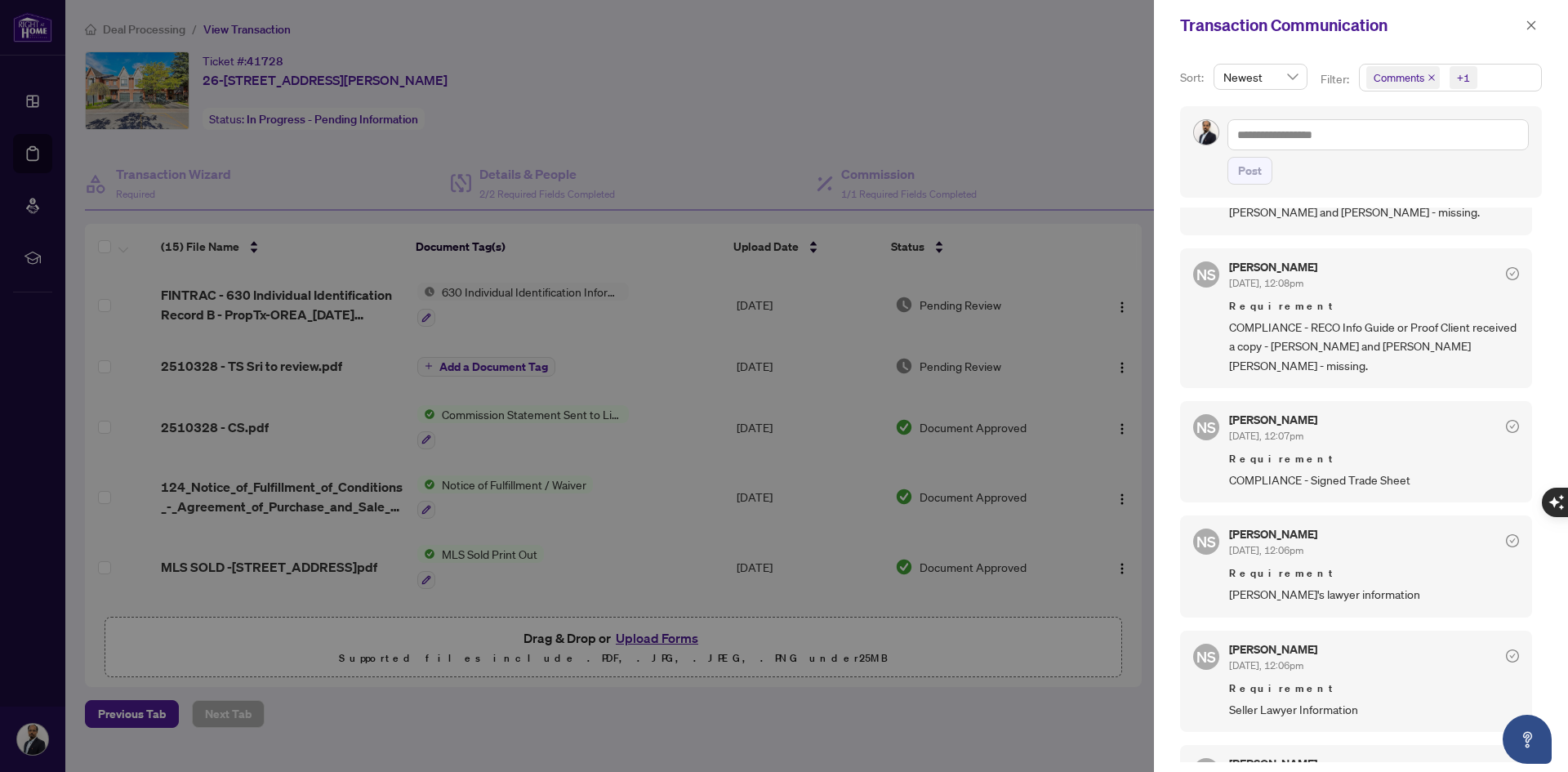
click at [681, 169] on div at bounding box center [784, 386] width 1568 height 772
click at [973, 159] on div at bounding box center [784, 386] width 1568 height 772
click at [555, 332] on div at bounding box center [784, 386] width 1568 height 772
click at [1530, 27] on icon "close" at bounding box center [1532, 25] width 9 height 9
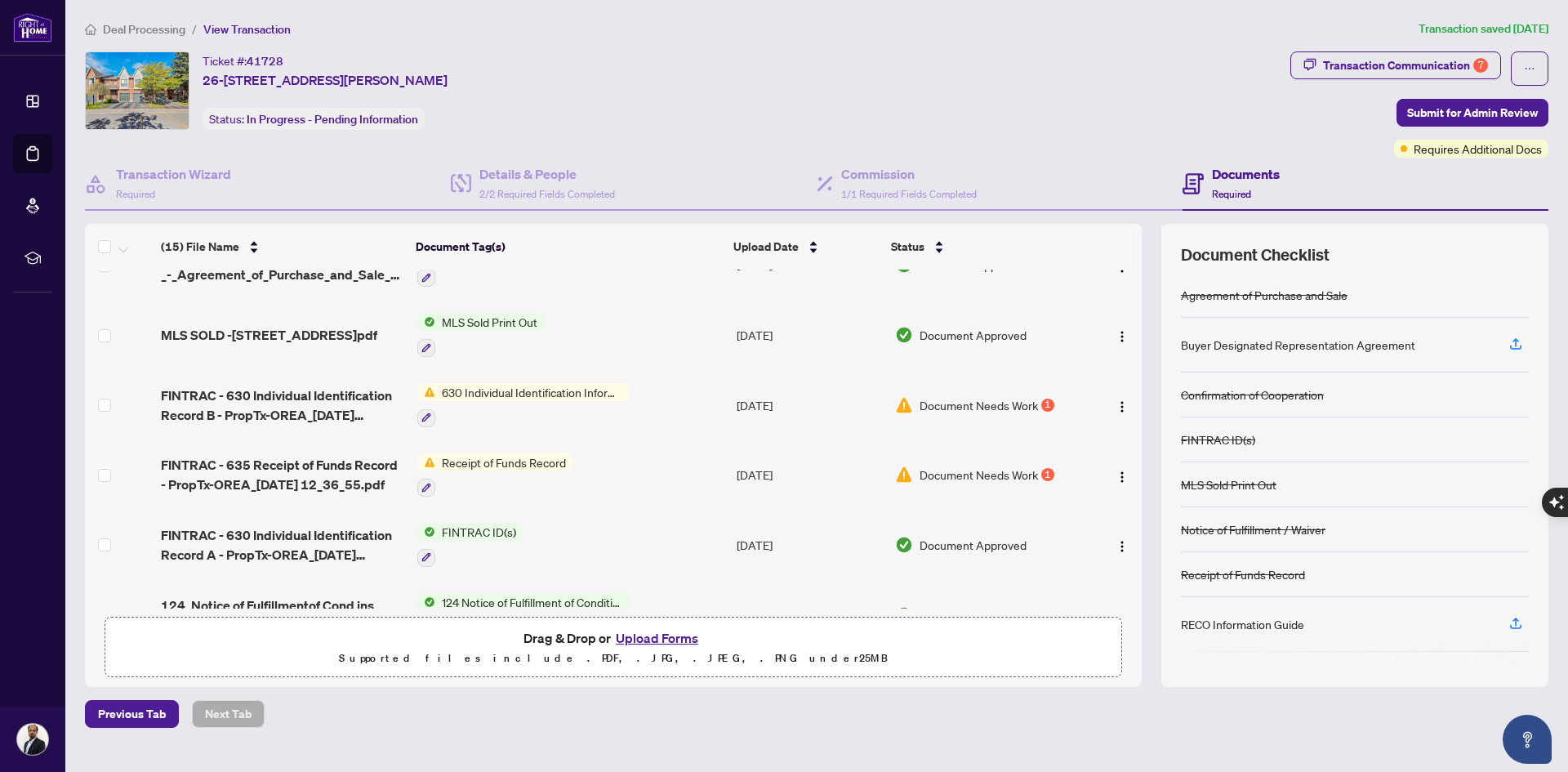
scroll to position [245, 0]
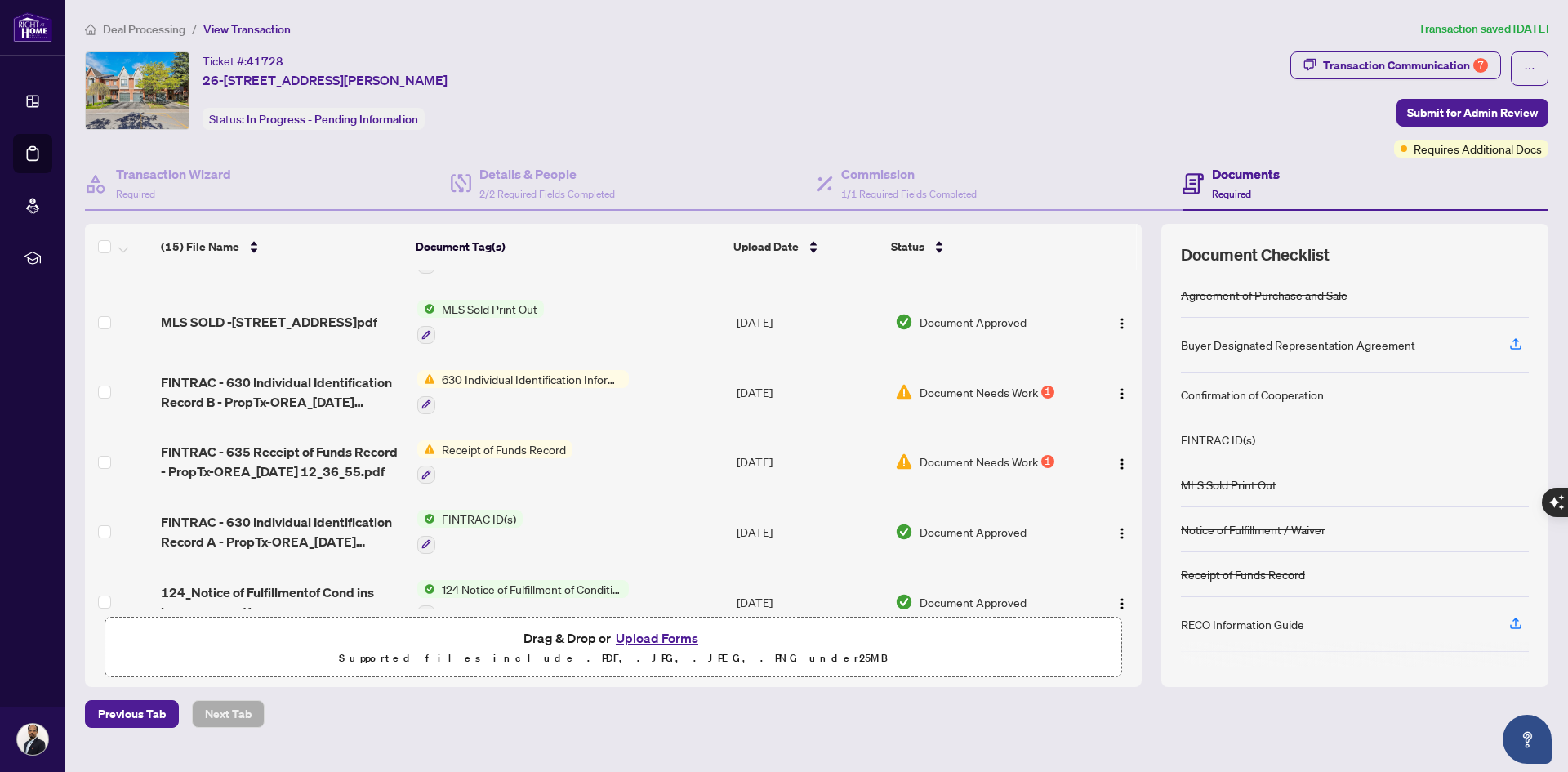
click at [501, 447] on span "Receipt of Funds Record" at bounding box center [504, 450] width 137 height 18
click at [485, 535] on span "Receipt of Funds Record" at bounding box center [490, 528] width 137 height 18
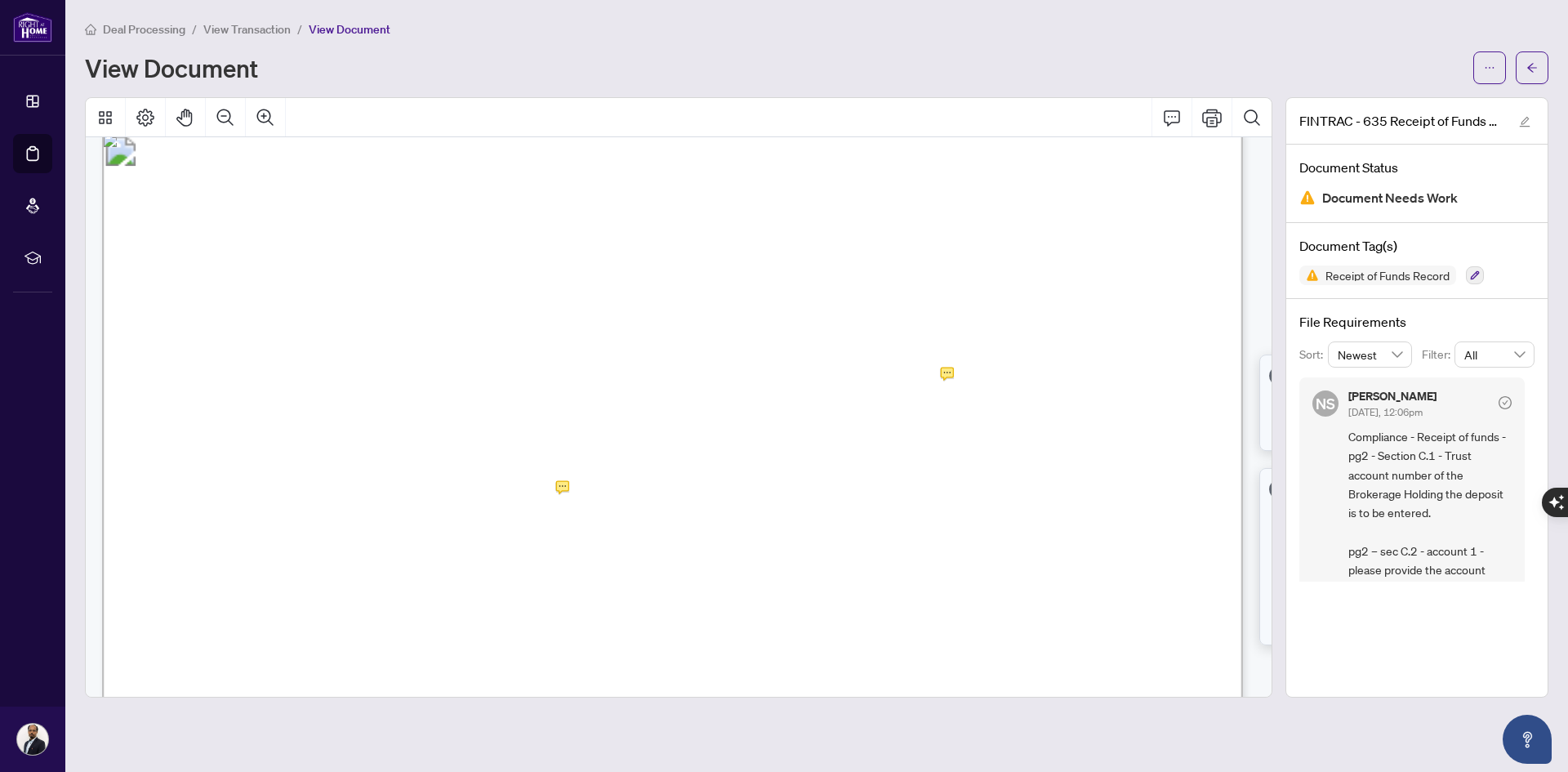
scroll to position [1552, 0]
